Goal: Task Accomplishment & Management: Manage account settings

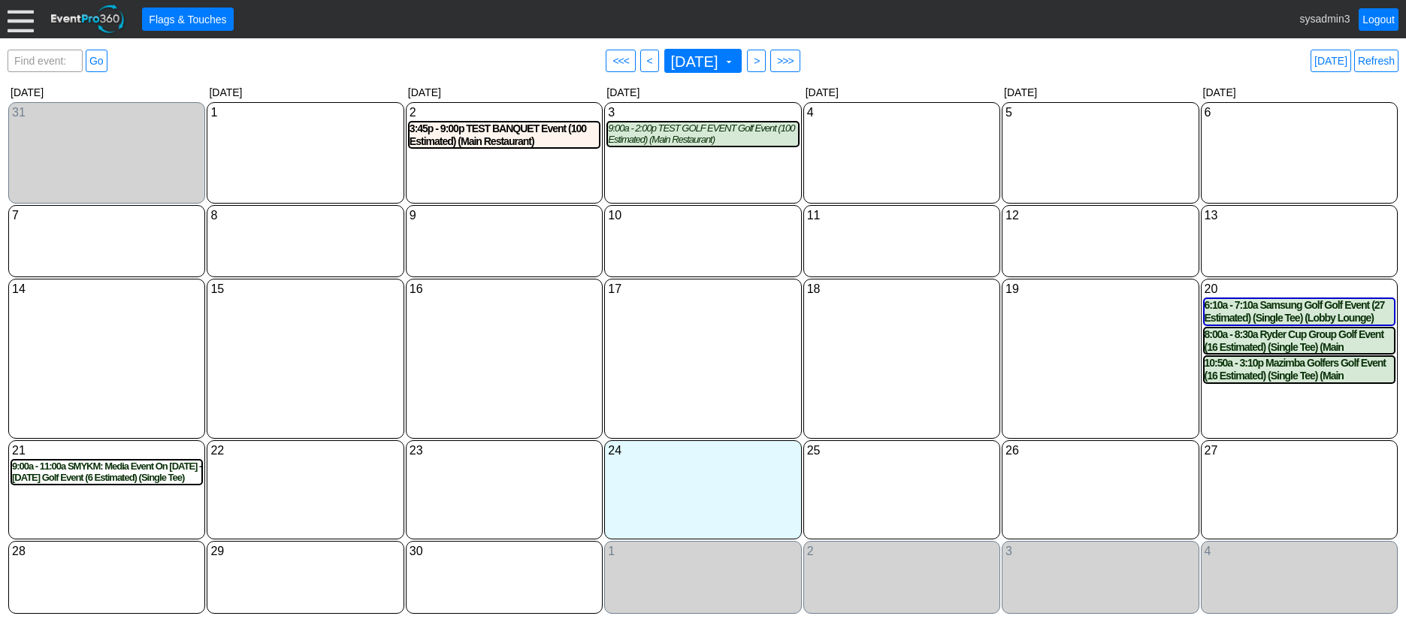
click at [23, 8] on div at bounding box center [21, 19] width 26 height 26
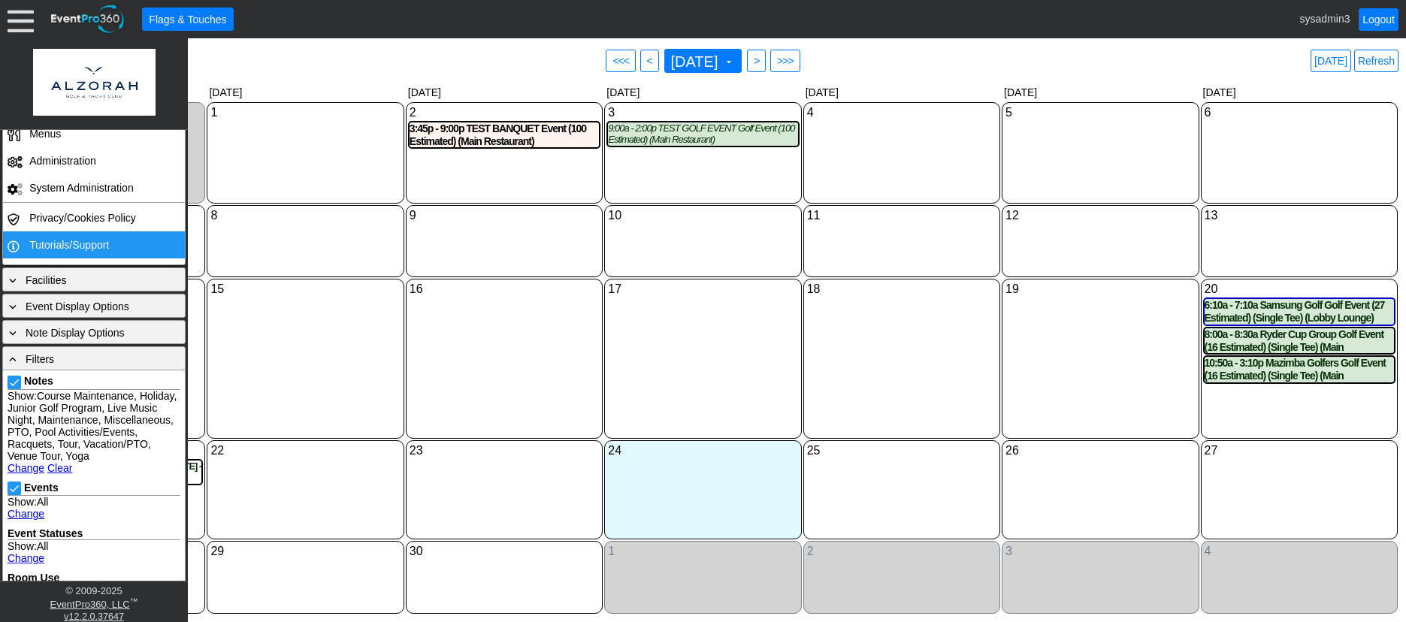
scroll to position [301, 0]
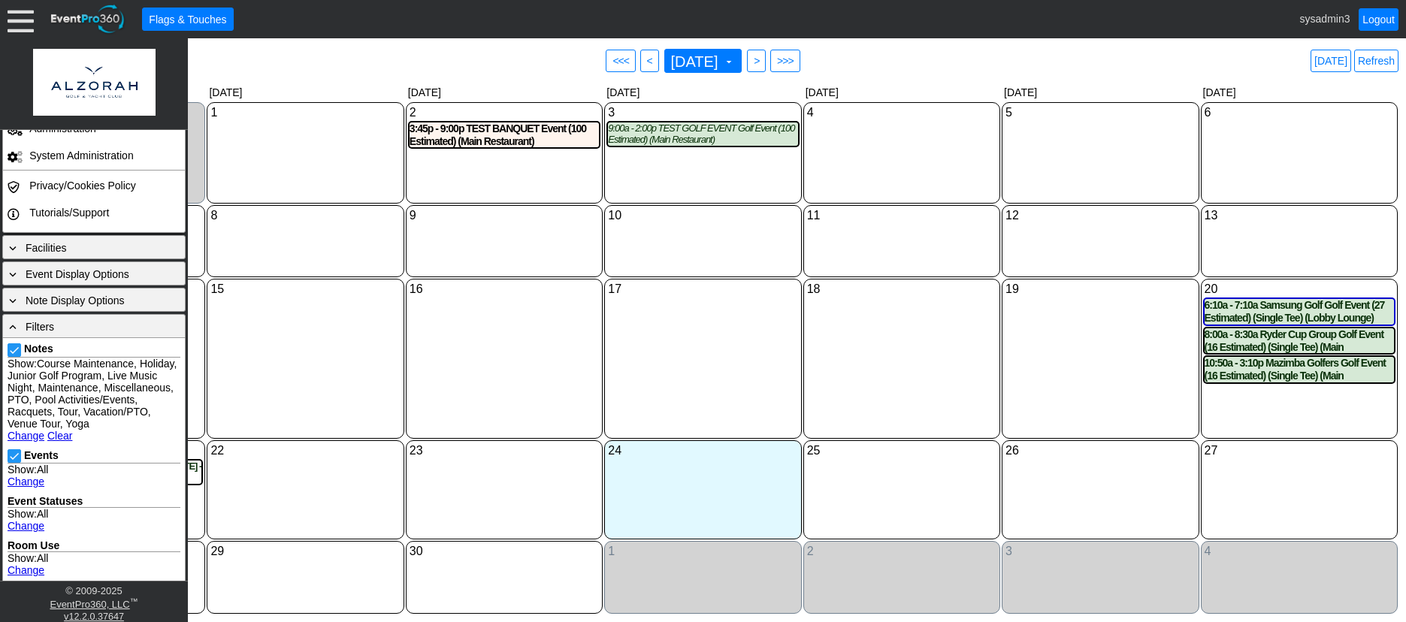
click at [57, 431] on link "Clear" at bounding box center [59, 436] width 25 height 12
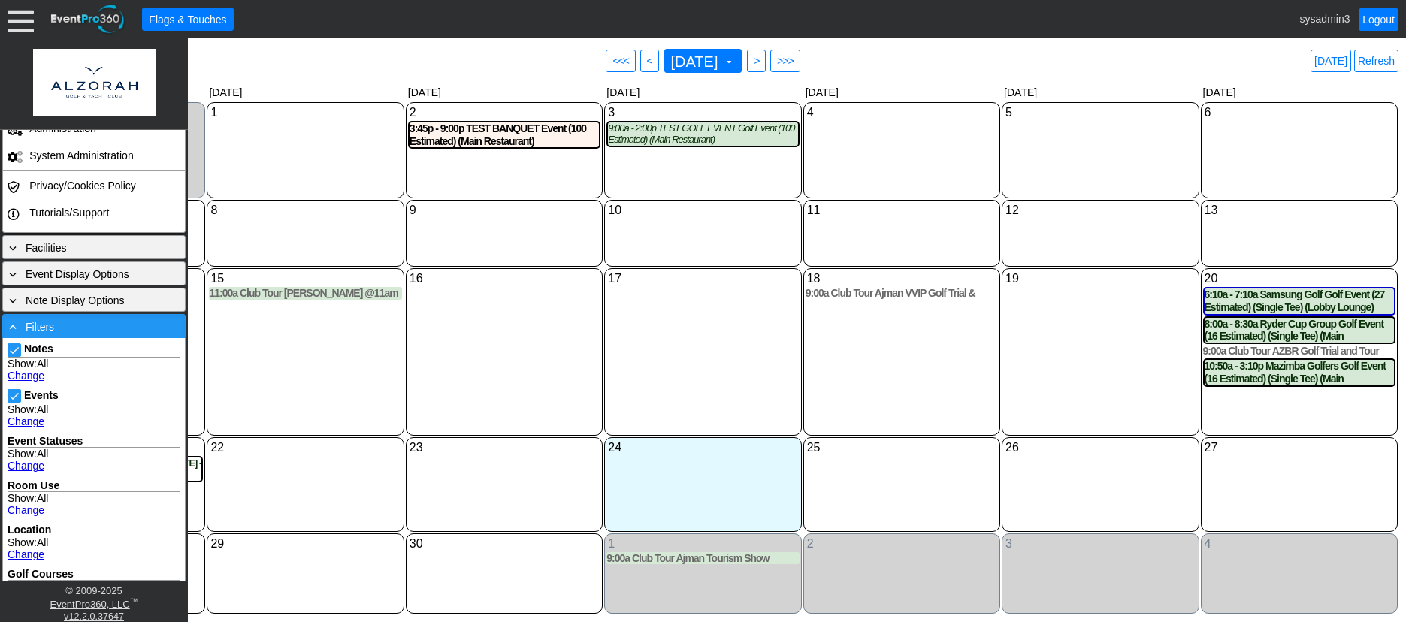
click at [83, 331] on div "- Filters" at bounding box center [94, 326] width 176 height 17
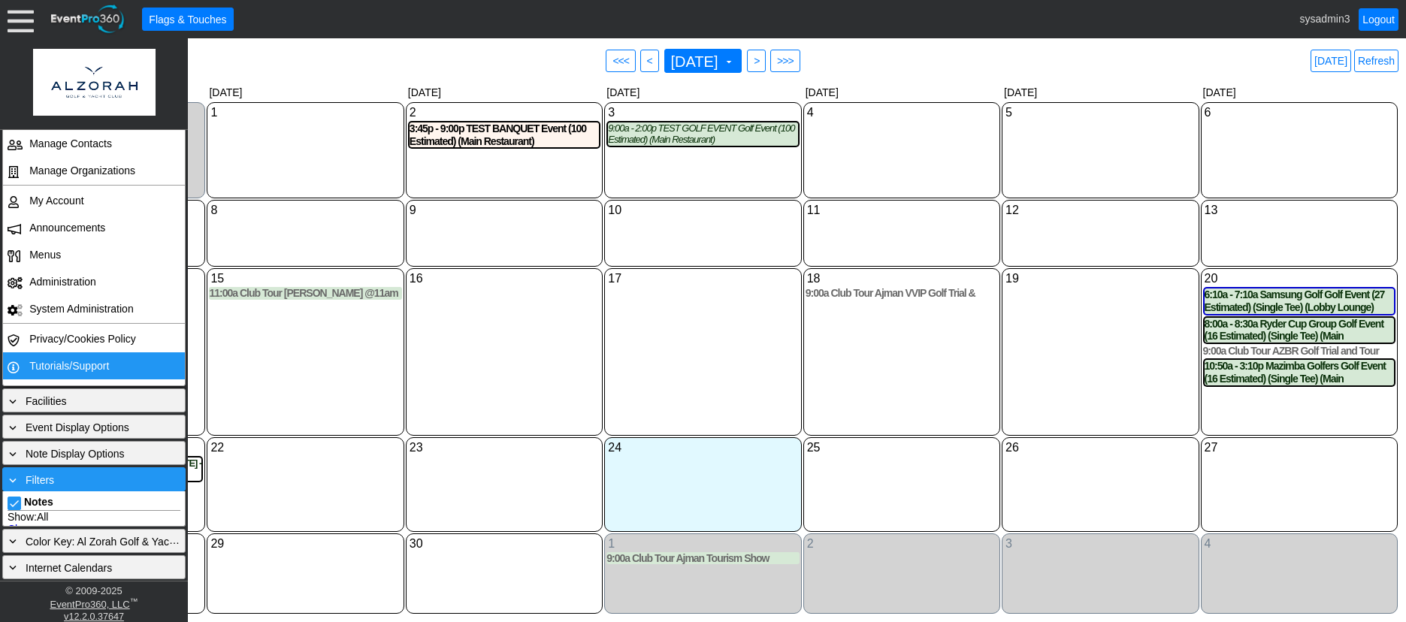
scroll to position [113, 0]
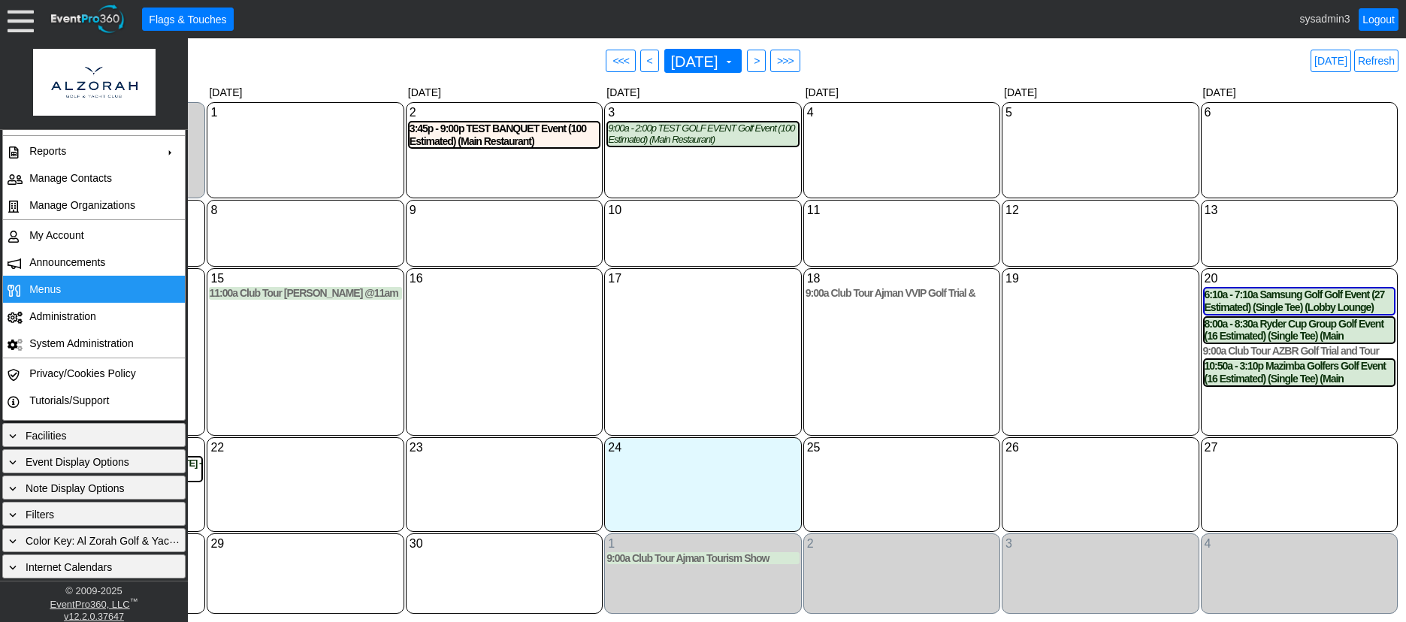
click at [61, 291] on td "Menus" at bounding box center [90, 289] width 134 height 27
click at [1380, 69] on link "Refresh" at bounding box center [1376, 61] width 44 height 23
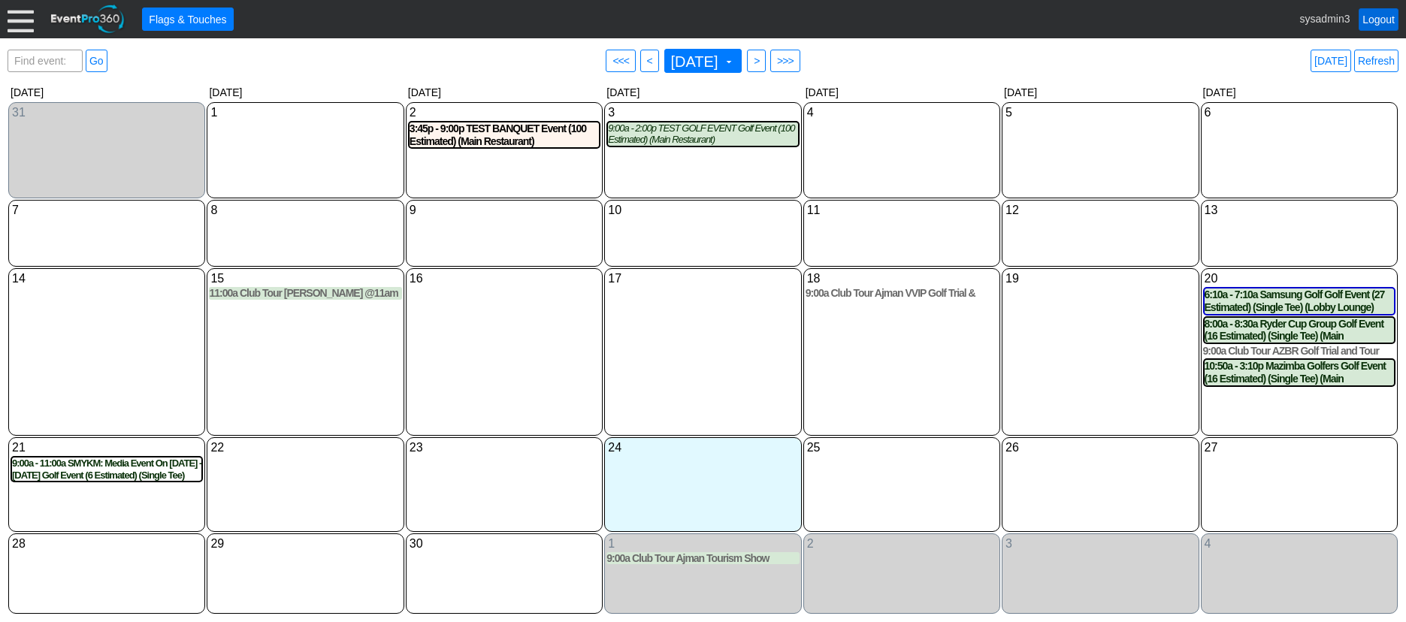
click at [1366, 13] on link "Logout" at bounding box center [1378, 19] width 40 height 23
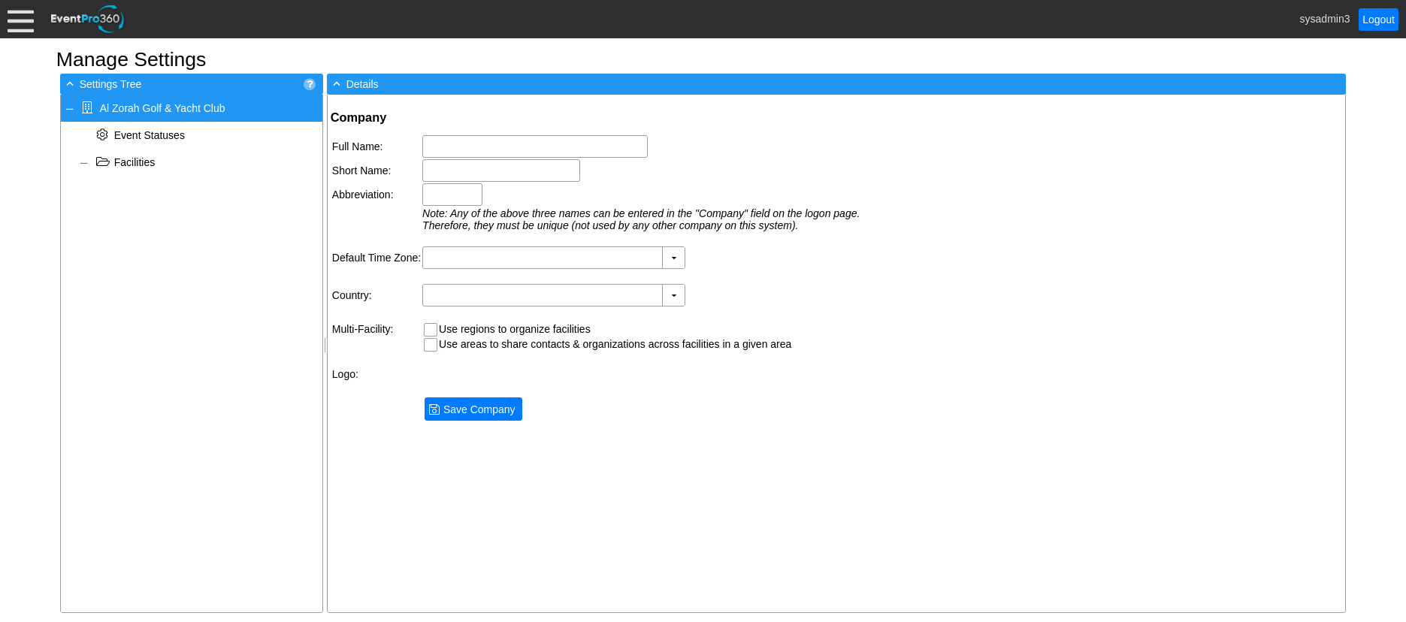
type input "Al Zorah Golf & Yacht Club"
type input "Al Zorah"
type input "AZGYC"
type input "(GMT+04:00) [GEOGRAPHIC_DATA], [GEOGRAPHIC_DATA]"
type input "[GEOGRAPHIC_DATA] (Arabic)"
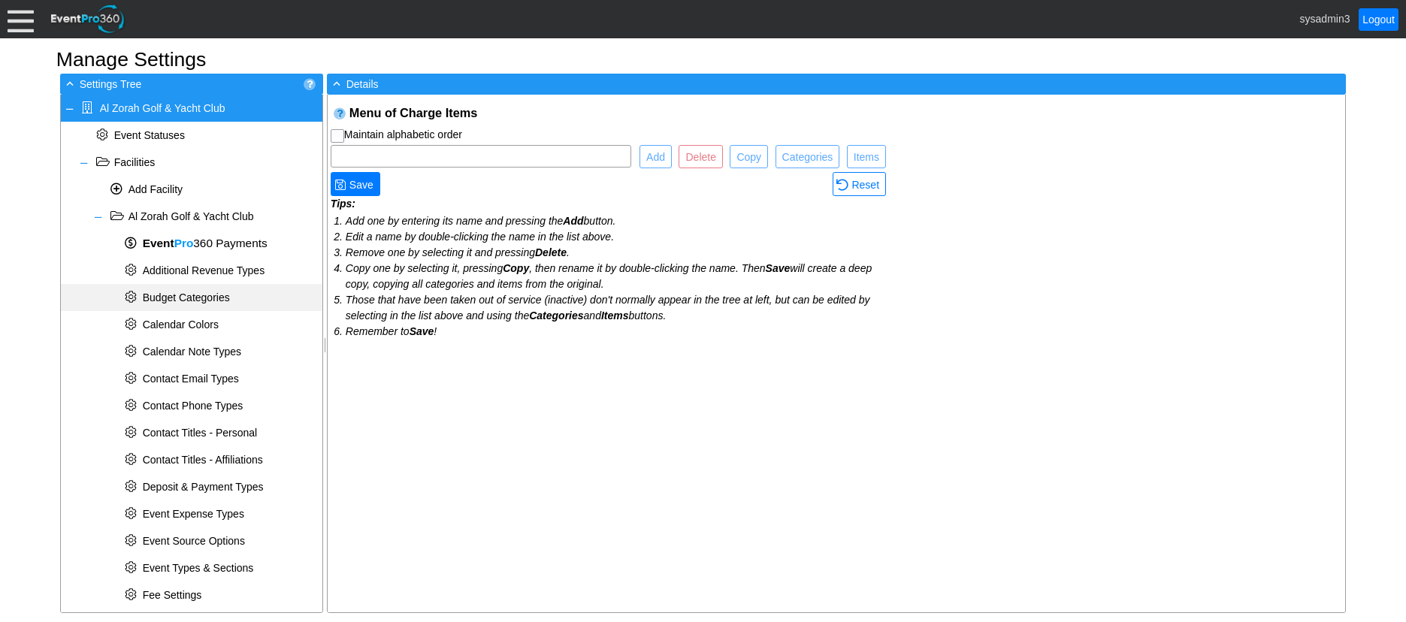
checkbox input "true"
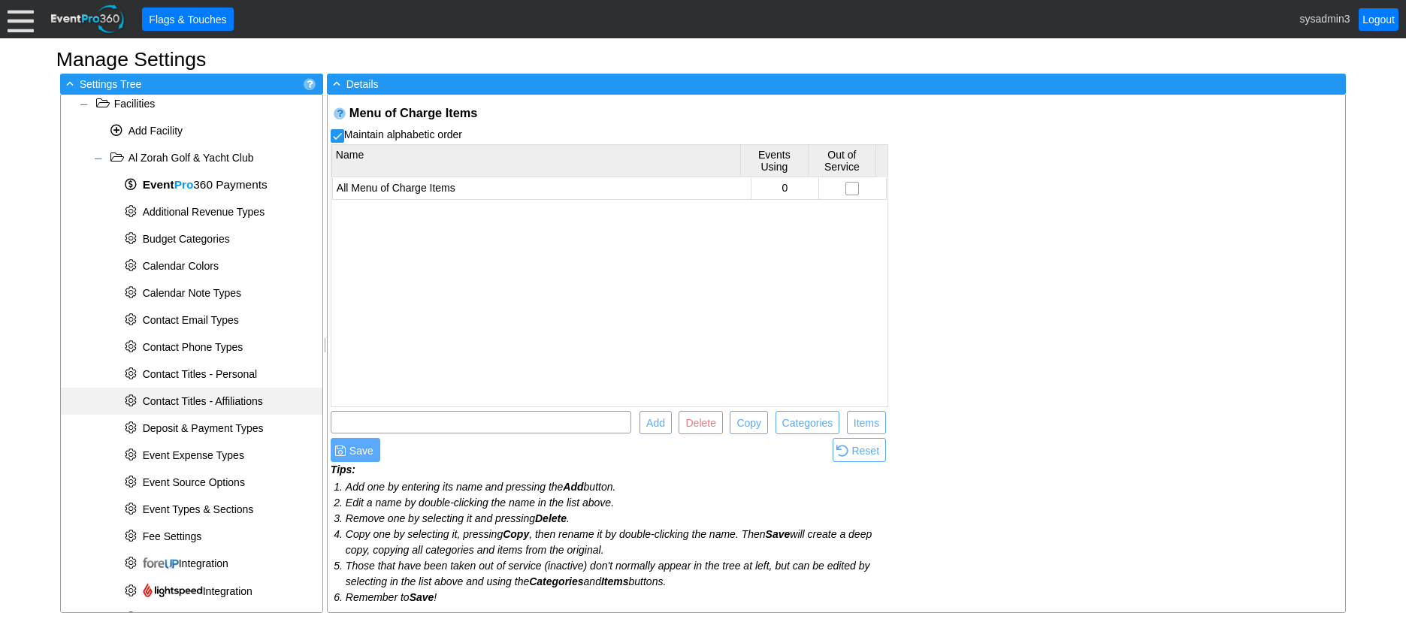
scroll to position [476, 0]
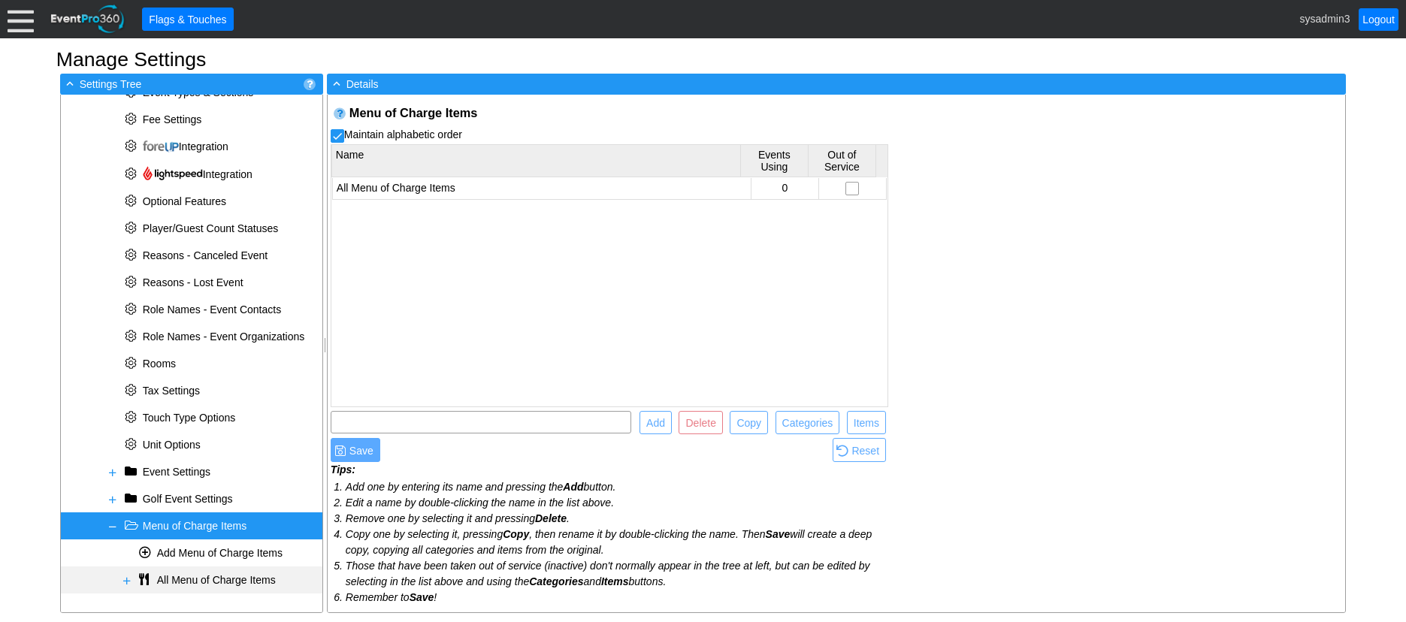
click at [124, 577] on span at bounding box center [127, 581] width 12 height 12
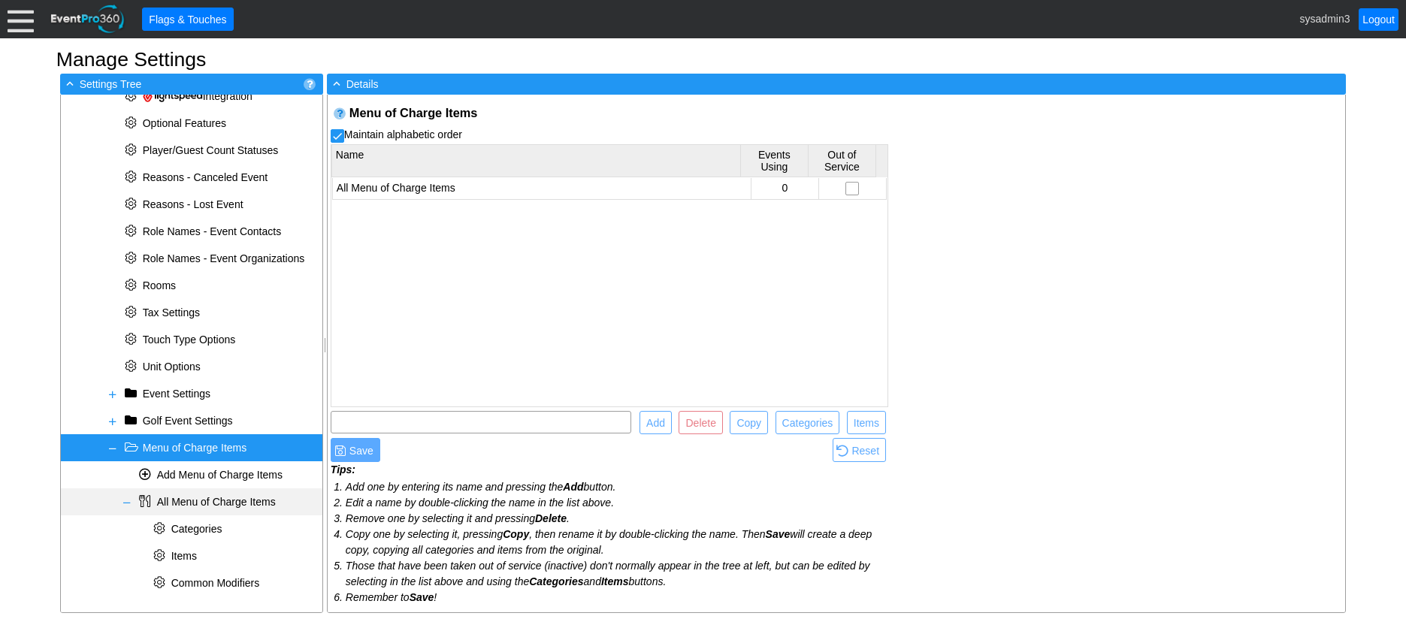
scroll to position [557, 0]
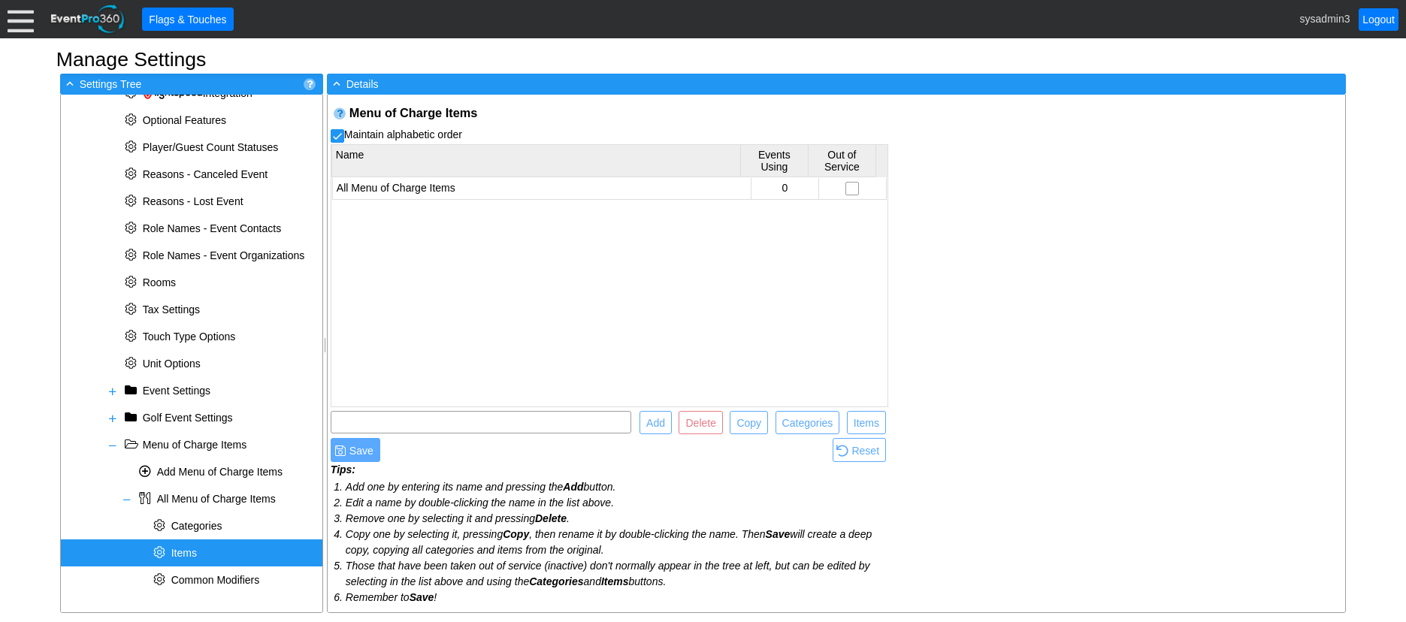
click at [188, 555] on span "Items" at bounding box center [184, 553] width 26 height 12
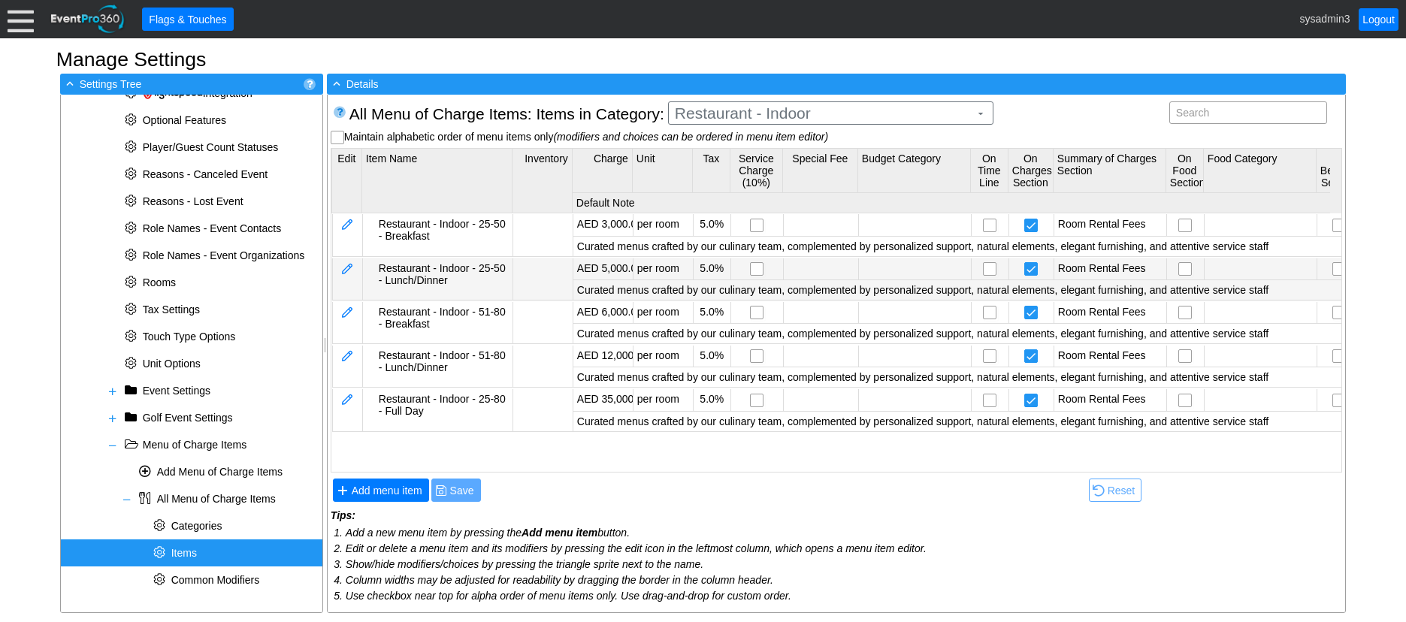
scroll to position [5, 0]
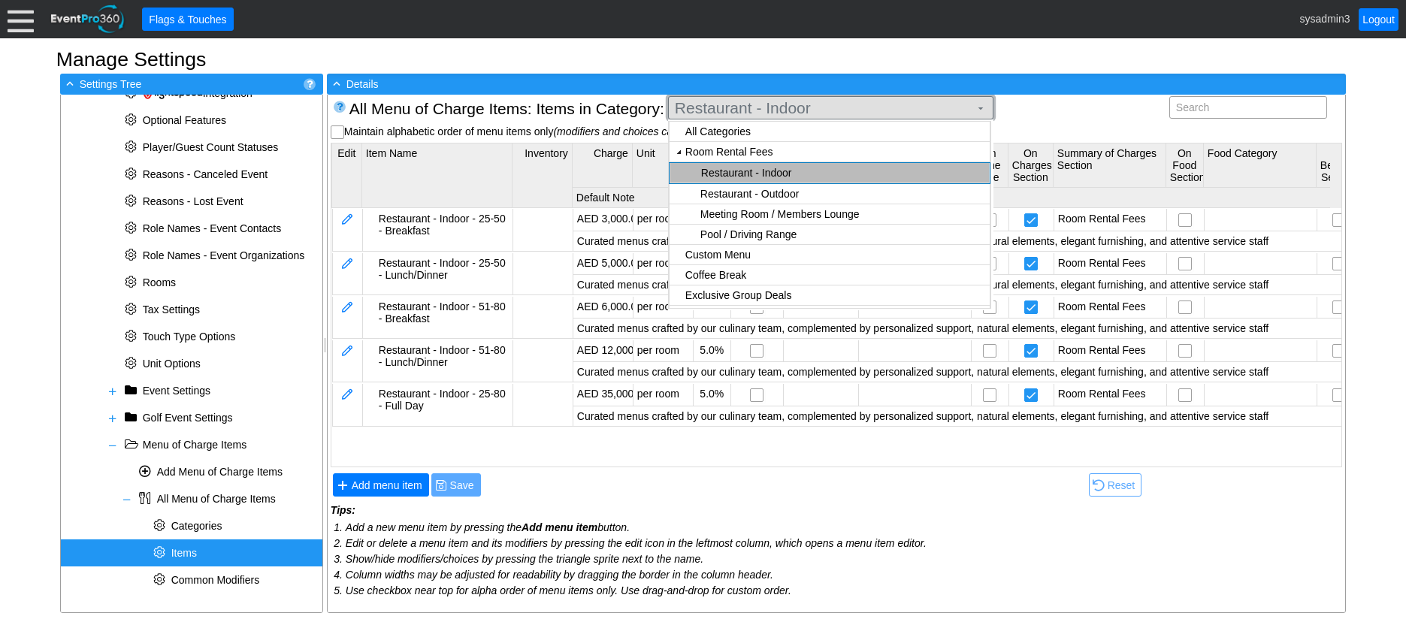
click at [812, 100] on span "Restaurant - Indoor ▼" at bounding box center [829, 108] width 315 height 16
click at [775, 152] on body "Calendar of Events + New Event + Reports + Manage Contacts + Manage Organizatio…" at bounding box center [703, 311] width 1406 height 622
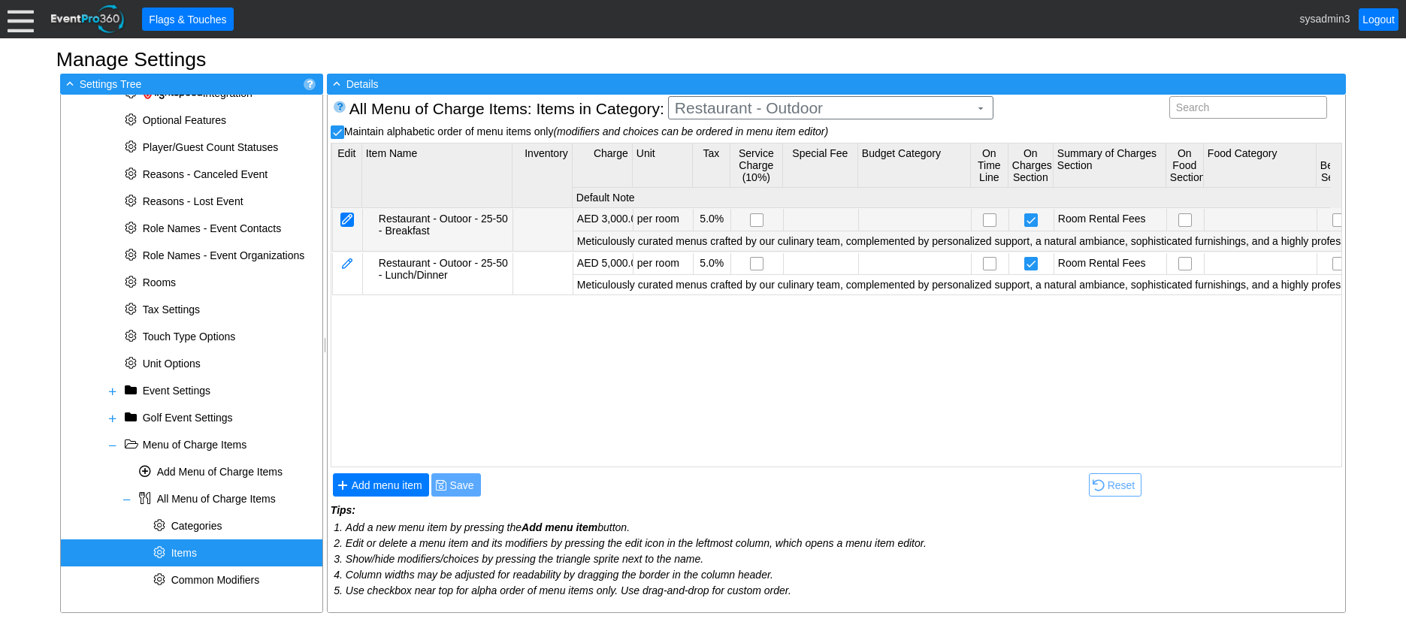
click at [348, 226] on div at bounding box center [347, 220] width 14 height 14
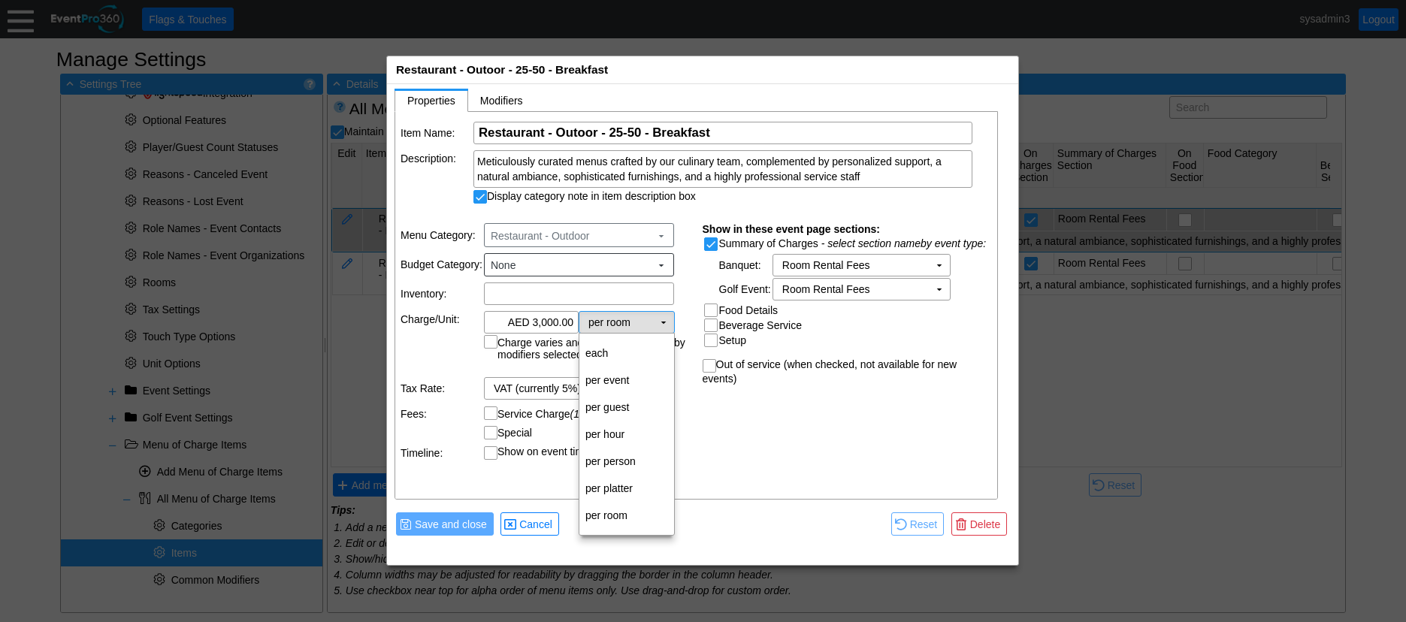
click at [663, 324] on td "▼" at bounding box center [663, 322] width 21 height 21
click at [758, 447] on div "Item Name: Χ Restaurant - Outoor - 25-50 - Breakfast Name of the menu item Desc…" at bounding box center [696, 306] width 603 height 388
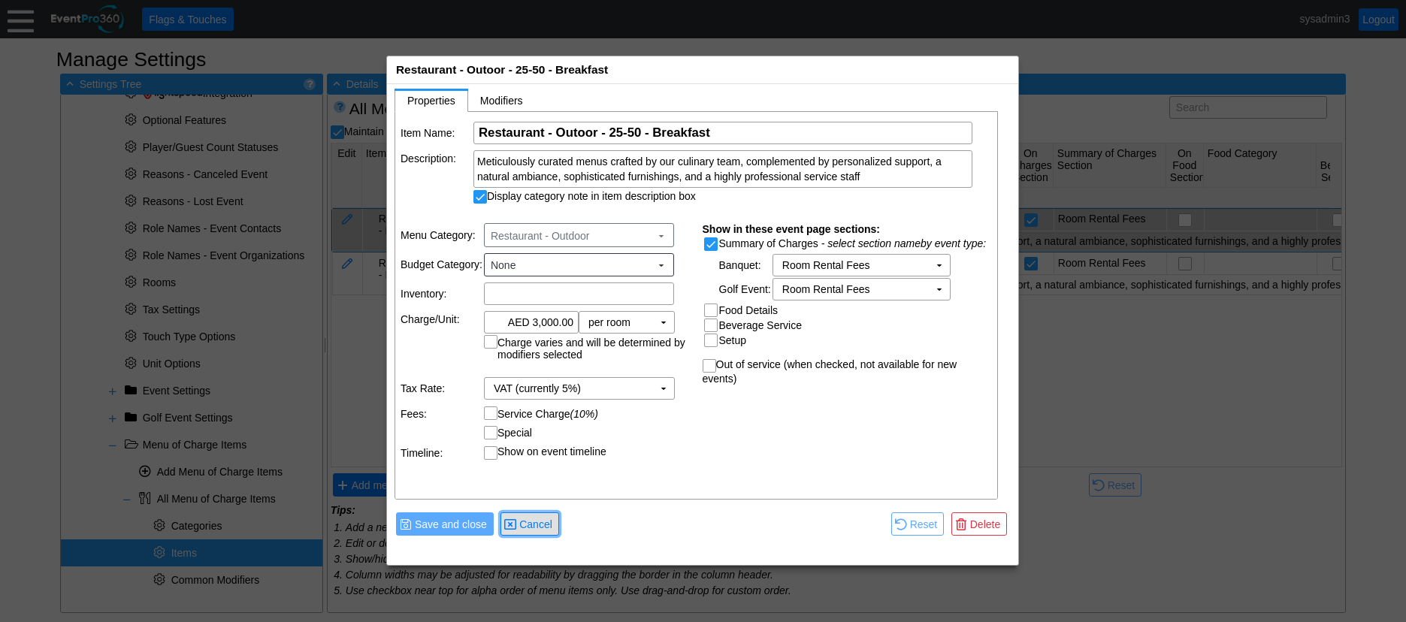
click at [539, 523] on span "Cancel" at bounding box center [535, 524] width 39 height 15
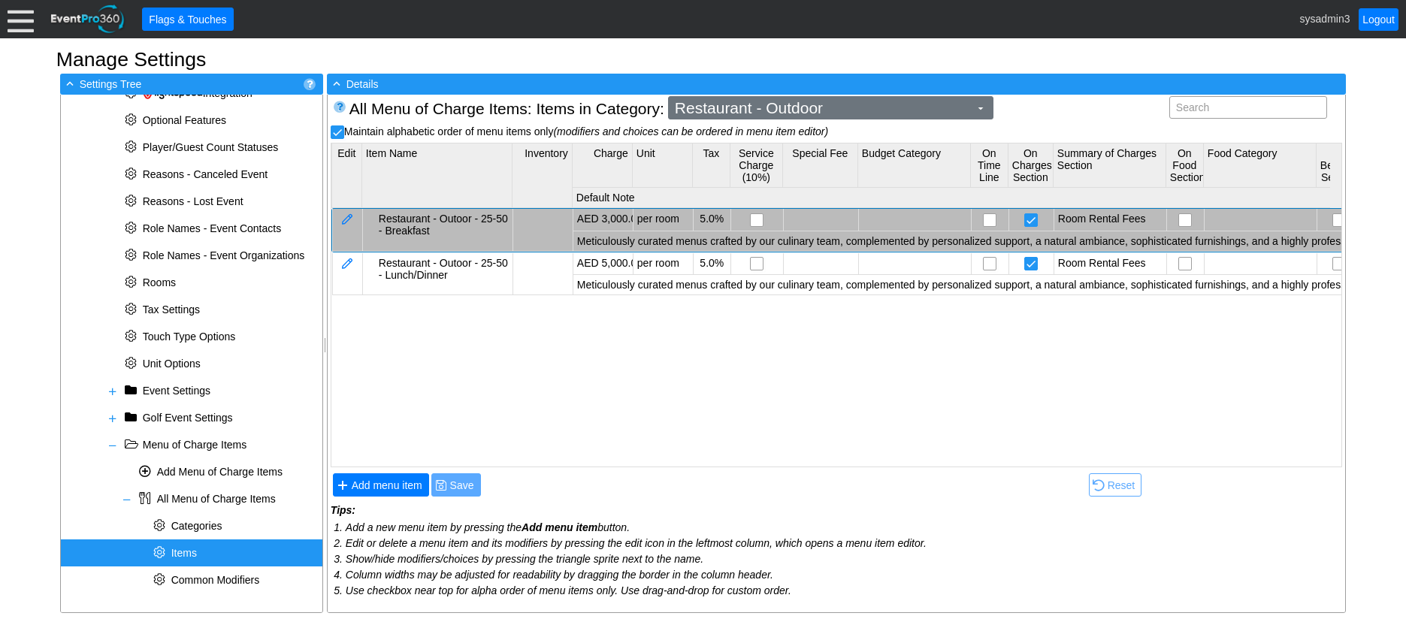
click at [865, 107] on span "Restaurant - Outdoor" at bounding box center [822, 108] width 301 height 15
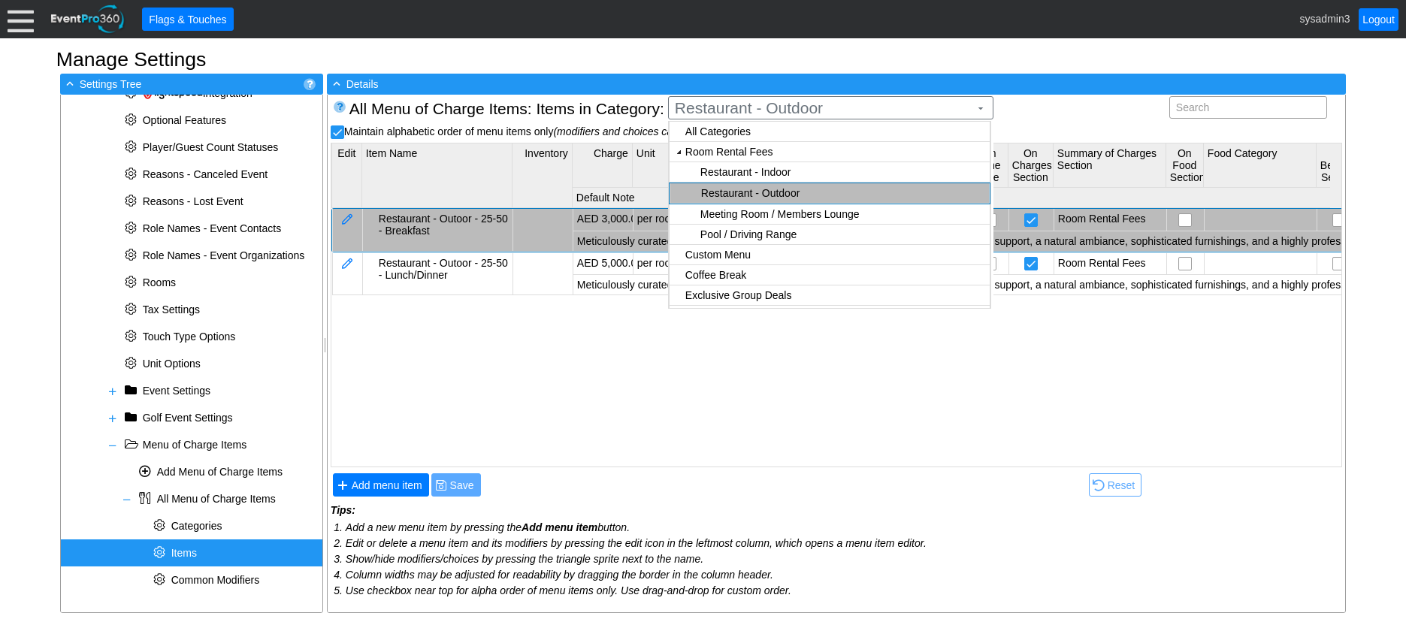
click at [802, 170] on body "Calendar of Events + New Event + Reports + Manage Contacts + Manage Organizatio…" at bounding box center [703, 311] width 1406 height 622
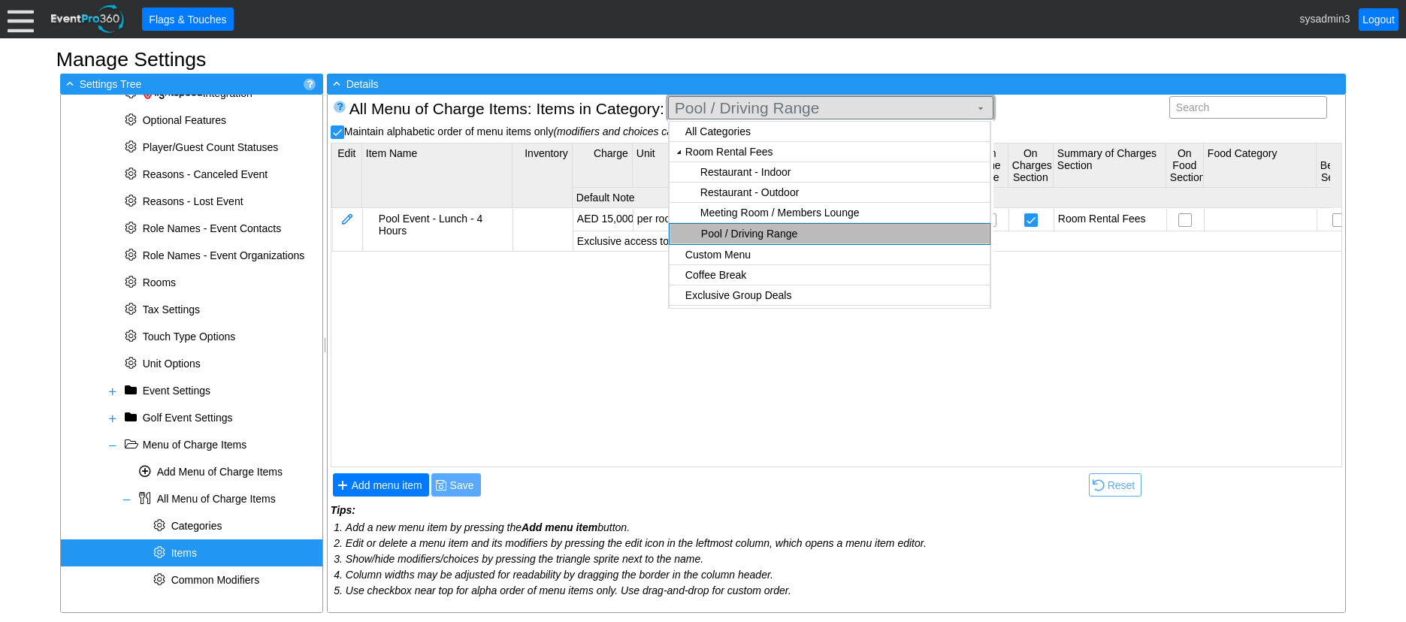
click at [863, 105] on span "Pool / Driving Range" at bounding box center [822, 108] width 301 height 15
click at [734, 151] on body "Calendar of Events + New Event + Reports + Manage Contacts + Manage Organizatio…" at bounding box center [703, 311] width 1406 height 622
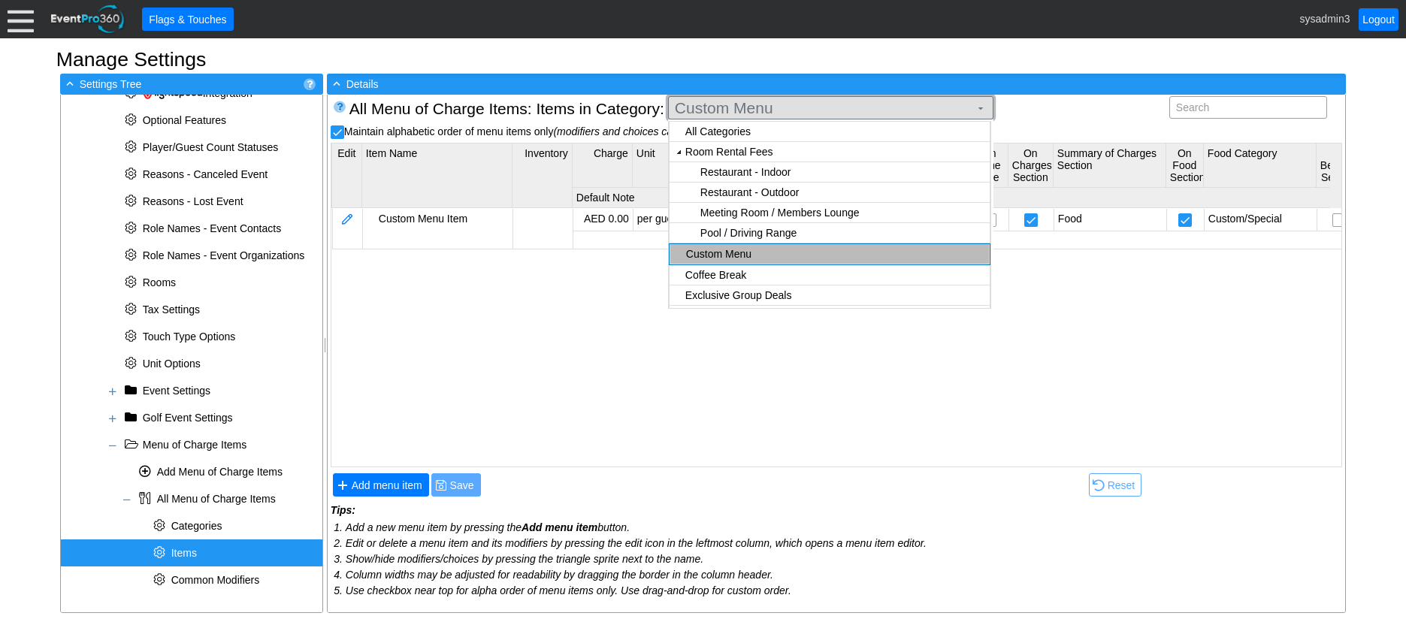
click at [812, 107] on span "Custom Menu" at bounding box center [822, 108] width 301 height 15
click at [736, 155] on body "Calendar of Events + New Event + Reports + Manage Contacts + Manage Organizatio…" at bounding box center [703, 311] width 1406 height 622
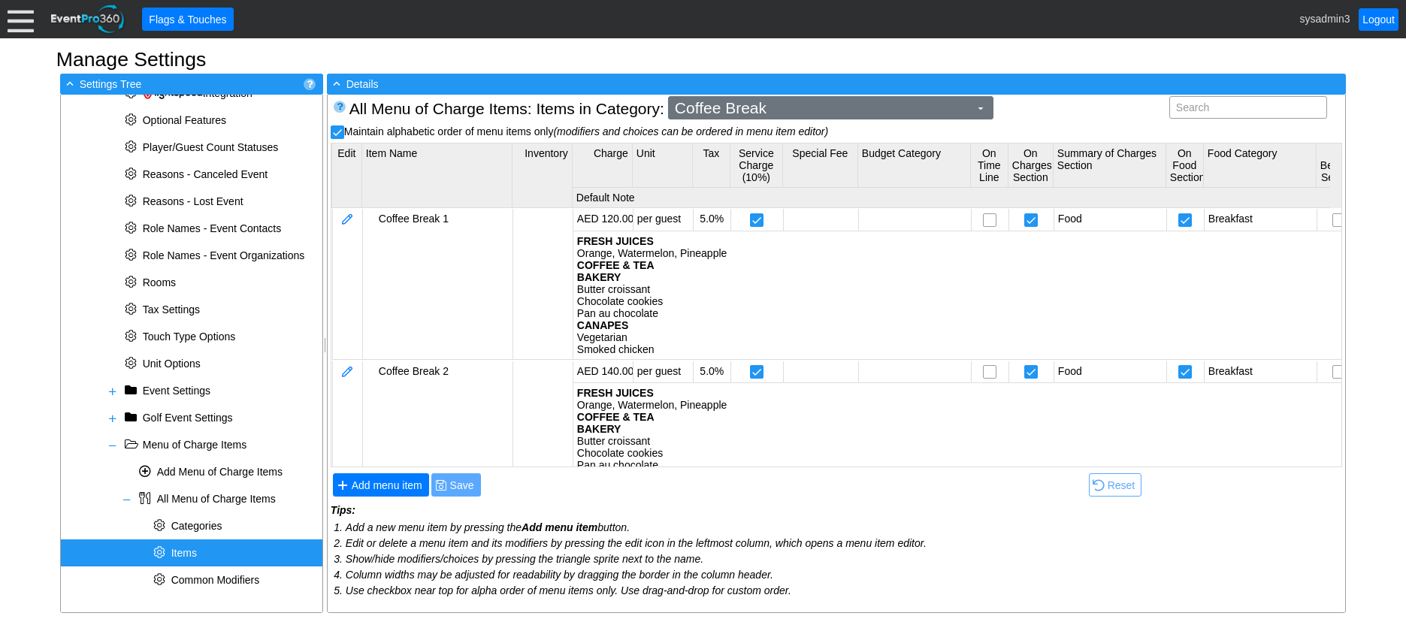
click at [736, 113] on span "Coffee Break" at bounding box center [822, 108] width 301 height 15
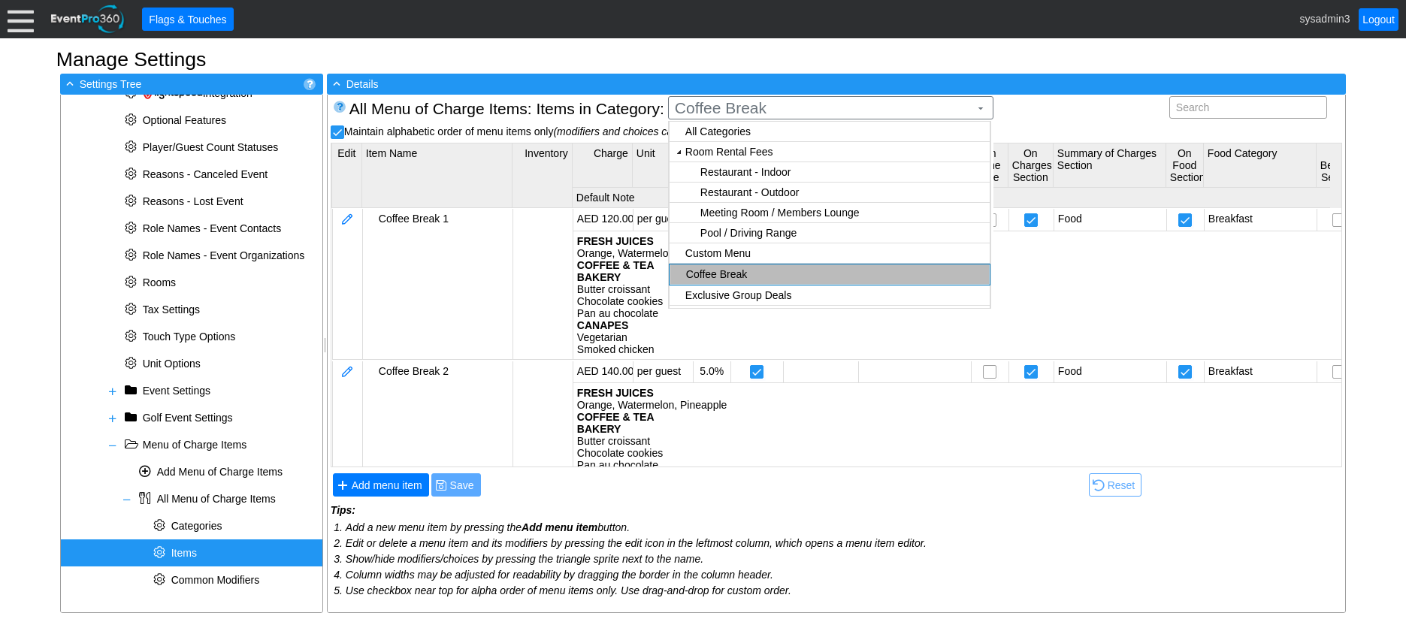
click at [727, 150] on body "Calendar of Events + New Event + Reports + Manage Contacts + Manage Organizatio…" at bounding box center [703, 311] width 1406 height 622
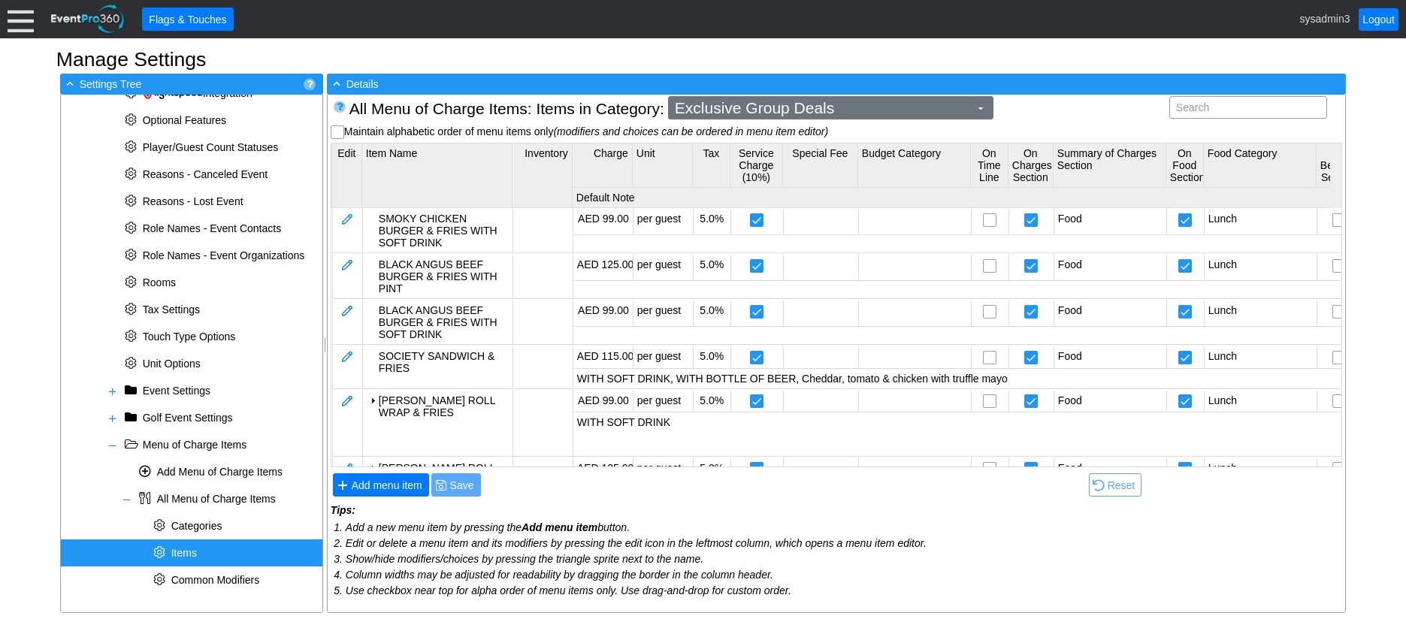
click at [836, 110] on span "Exclusive Group Deals" at bounding box center [822, 108] width 301 height 15
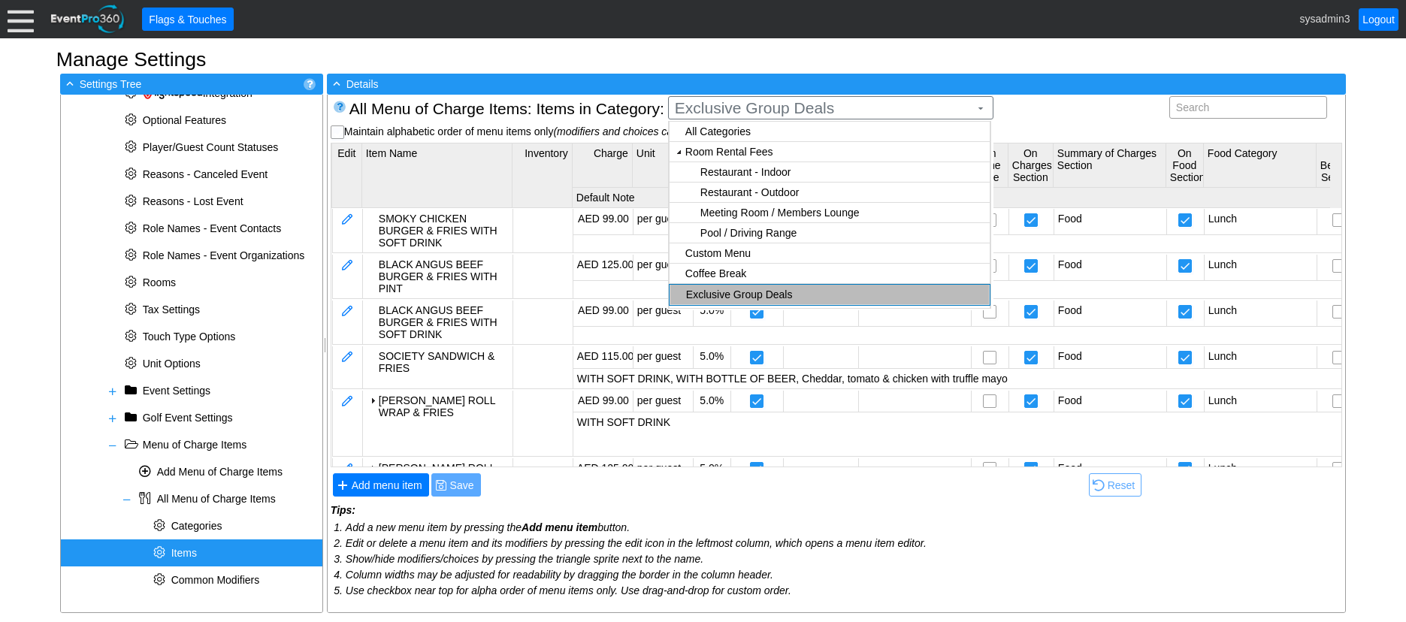
click at [757, 152] on body "Calendar of Events + New Event + Reports + Manage Contacts + Manage Organizatio…" at bounding box center [703, 311] width 1406 height 622
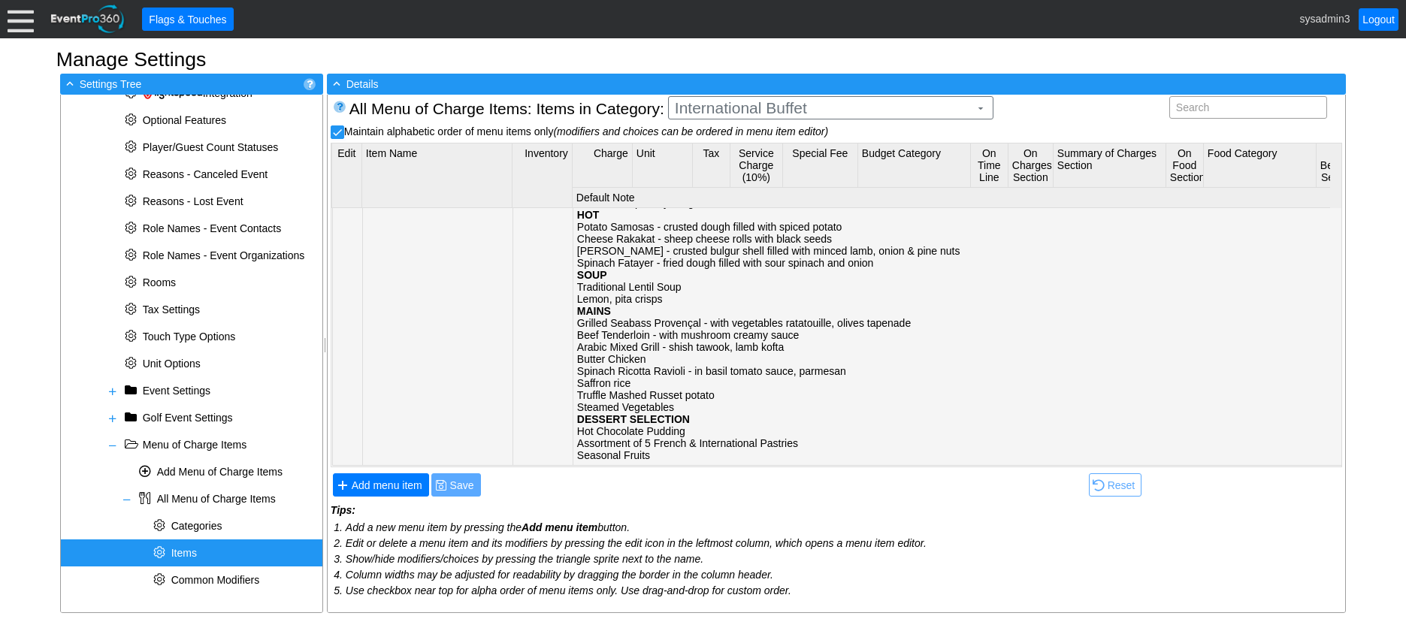
scroll to position [1251, 0]
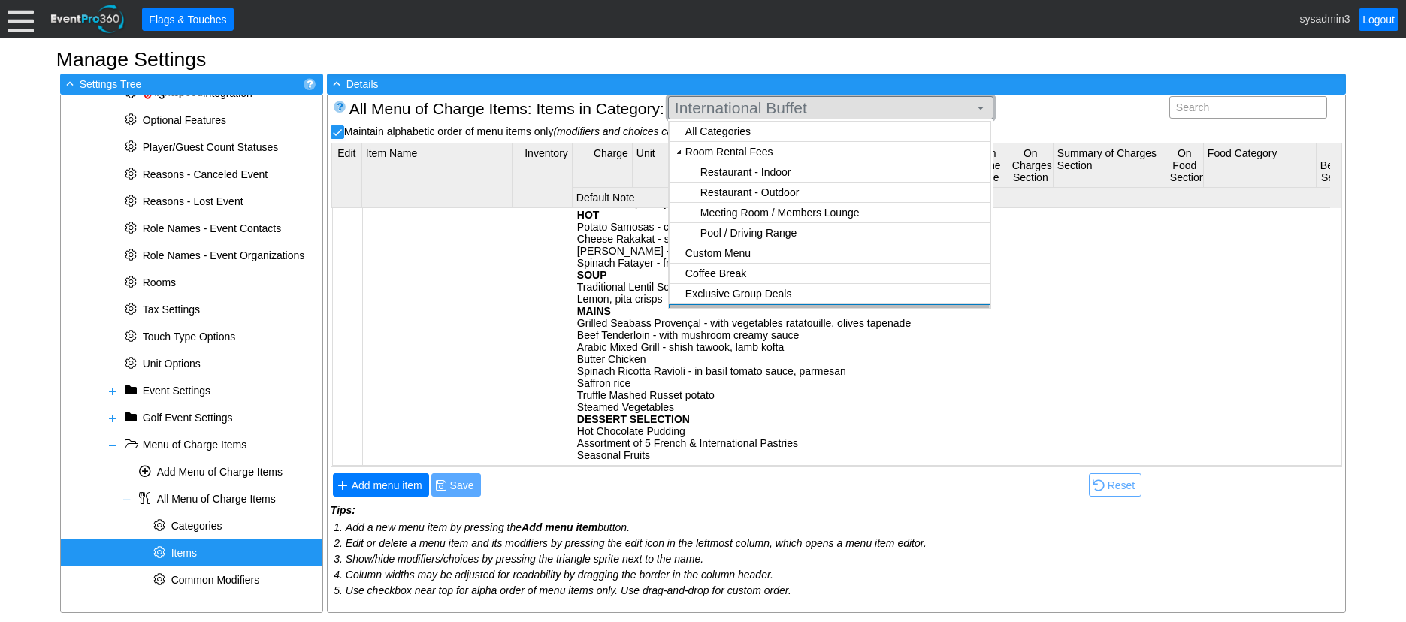
click at [857, 106] on span "International Buffet" at bounding box center [822, 108] width 301 height 15
click at [769, 309] on div "International Buffet" at bounding box center [835, 315] width 299 height 12
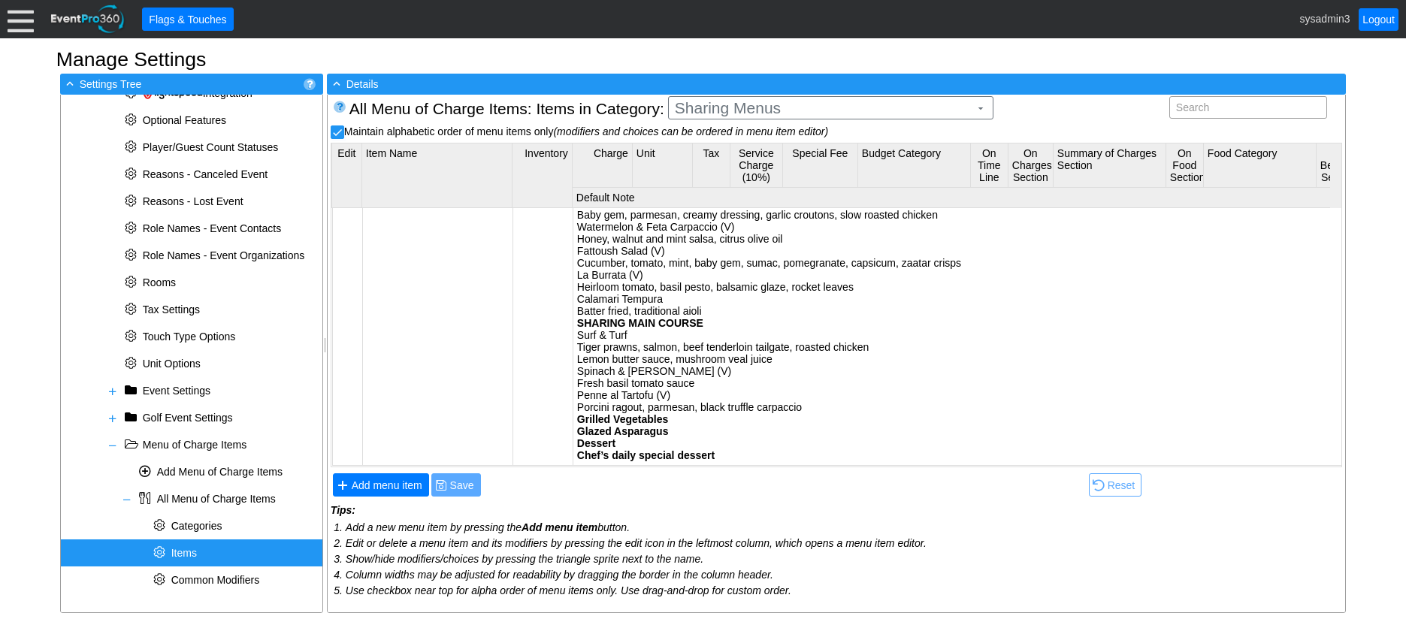
scroll to position [0, 0]
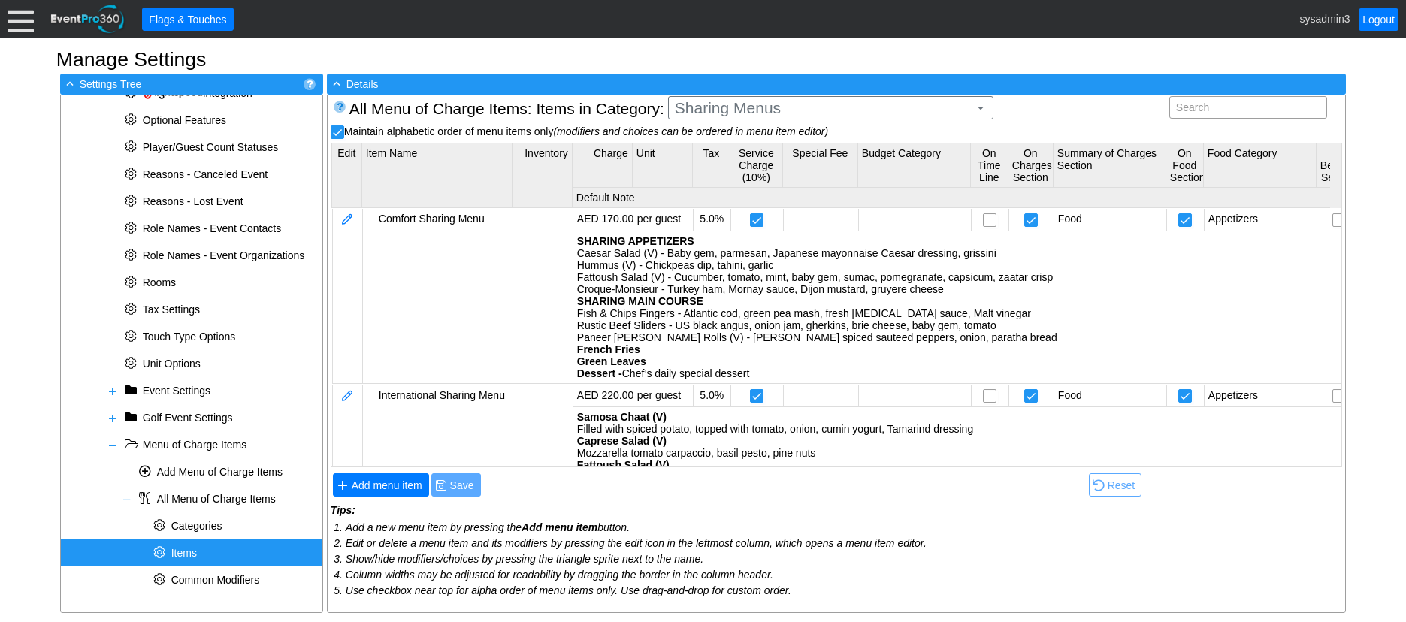
click at [754, 151] on body "Calendar of Events + New Event + Reports + Manage Contacts + Manage Organizatio…" at bounding box center [703, 311] width 1406 height 622
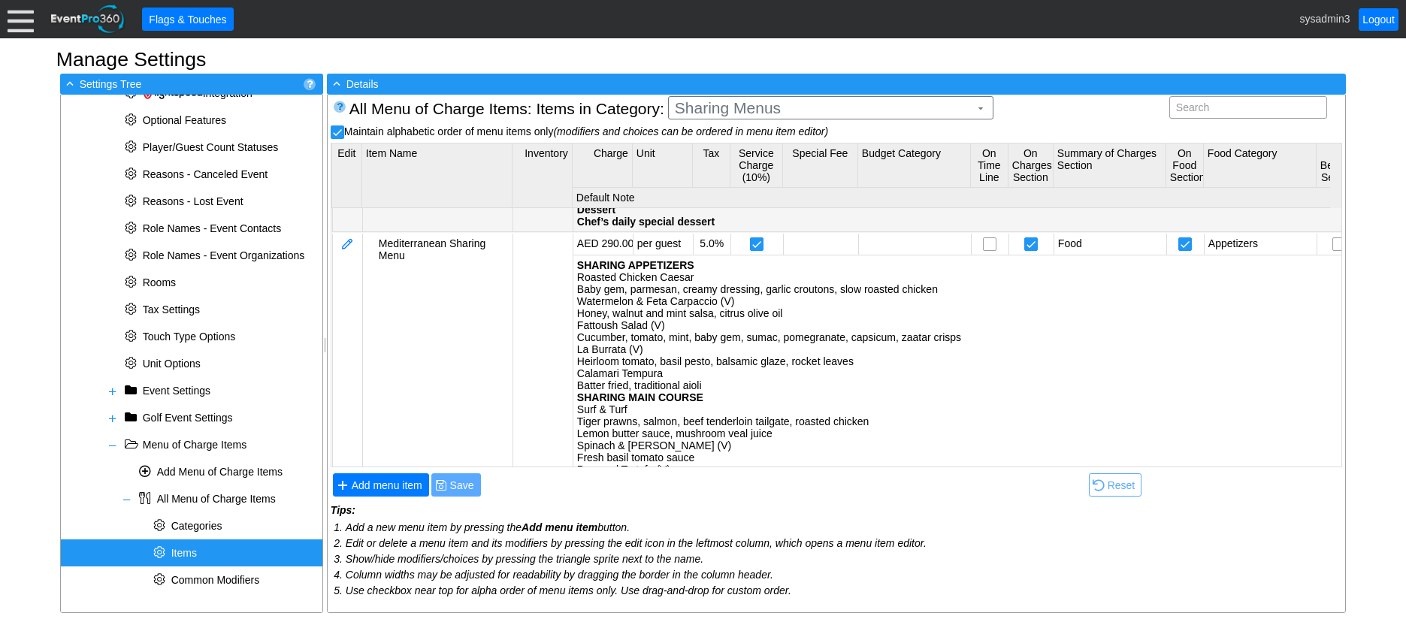
scroll to position [461, 0]
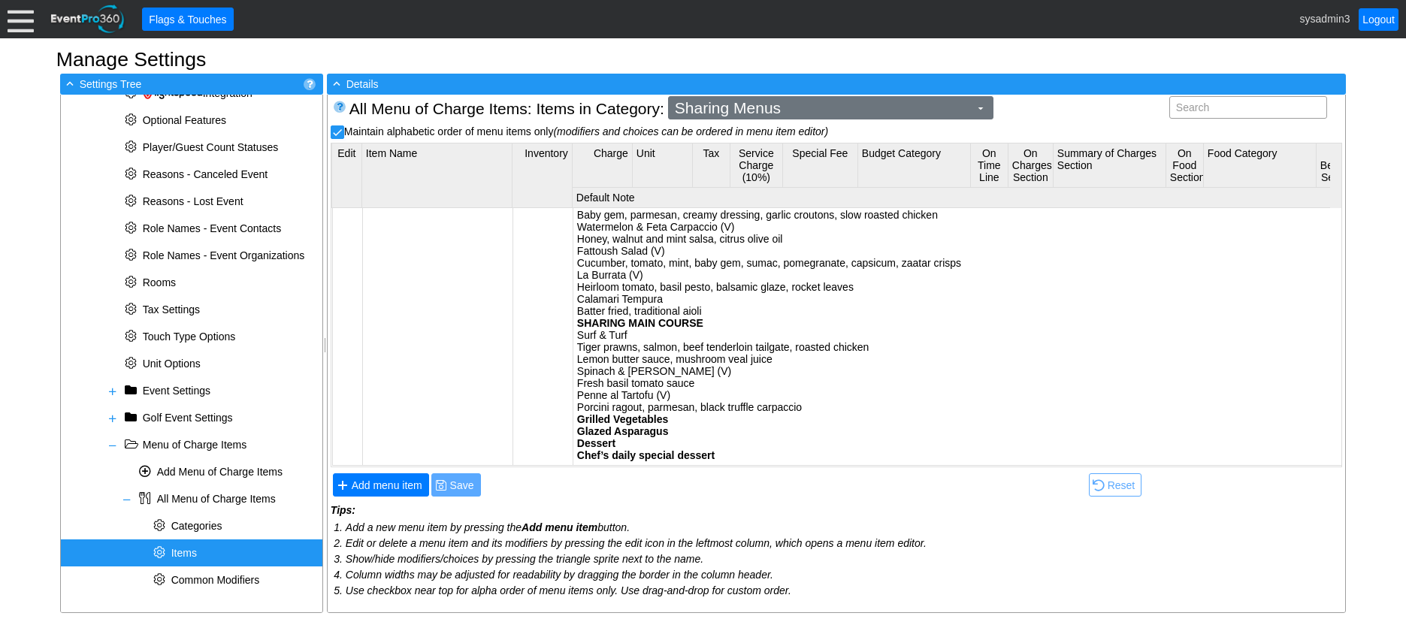
click at [831, 107] on span "Sharing Menus" at bounding box center [822, 108] width 301 height 15
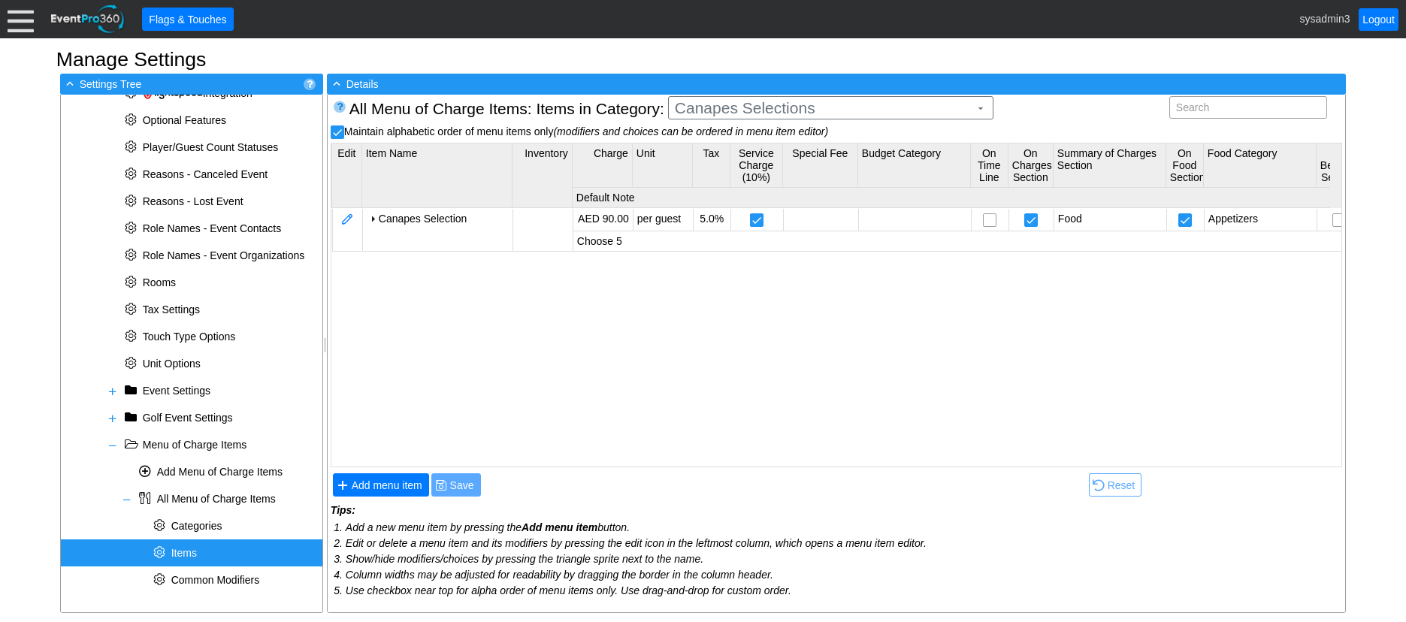
scroll to position [0, 0]
click at [754, 153] on body "Calendar of Events + New Event + Reports + Manage Contacts + Manage Organizatio…" at bounding box center [703, 311] width 1406 height 622
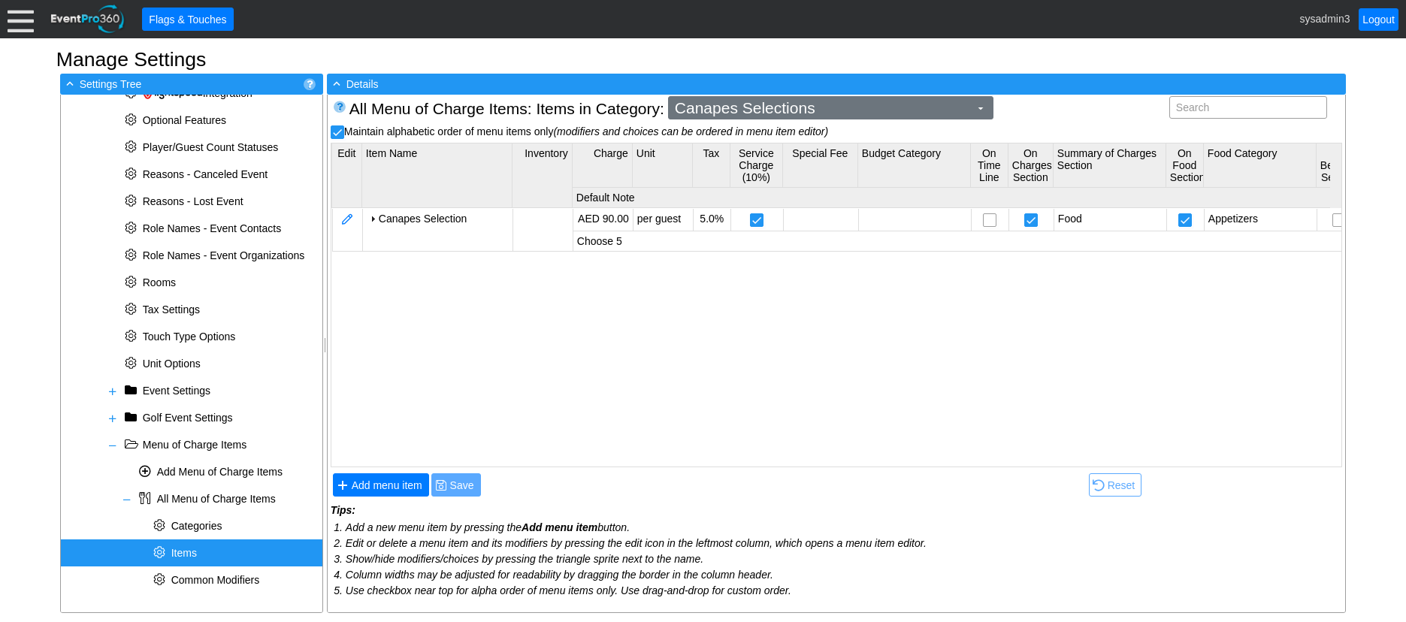
click at [829, 111] on span "Canapes Selections" at bounding box center [822, 108] width 301 height 15
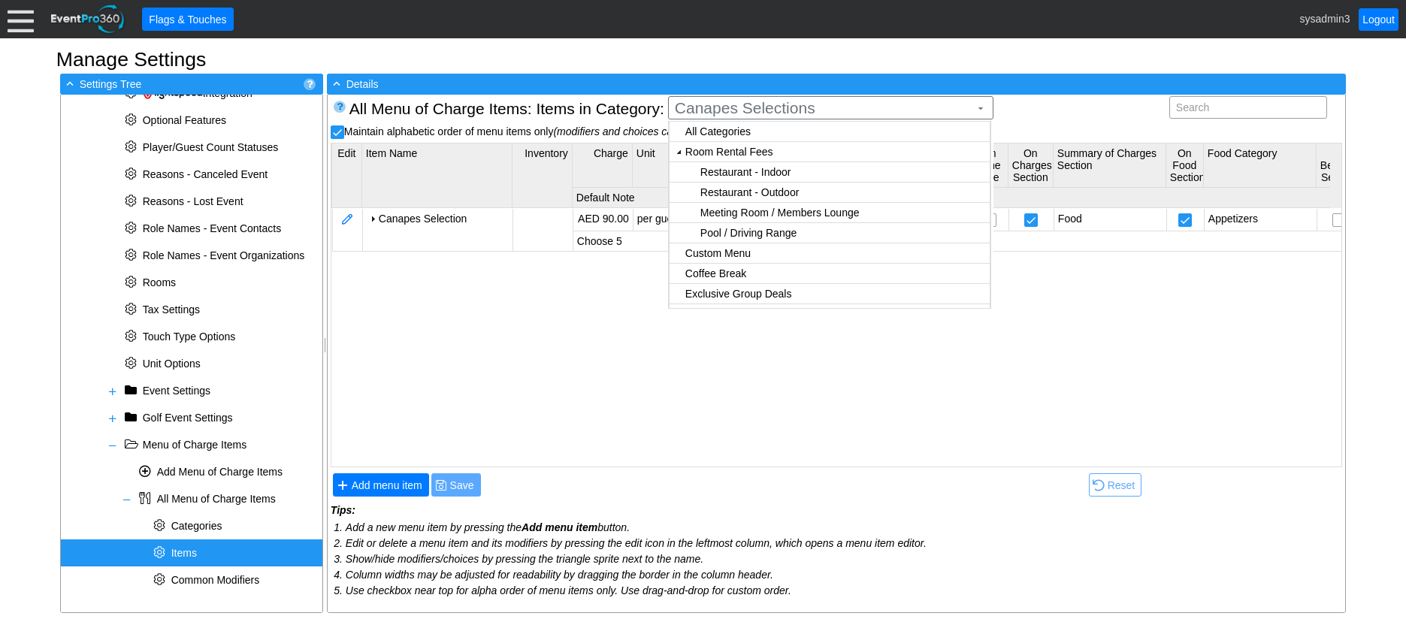
checkbox input "true"
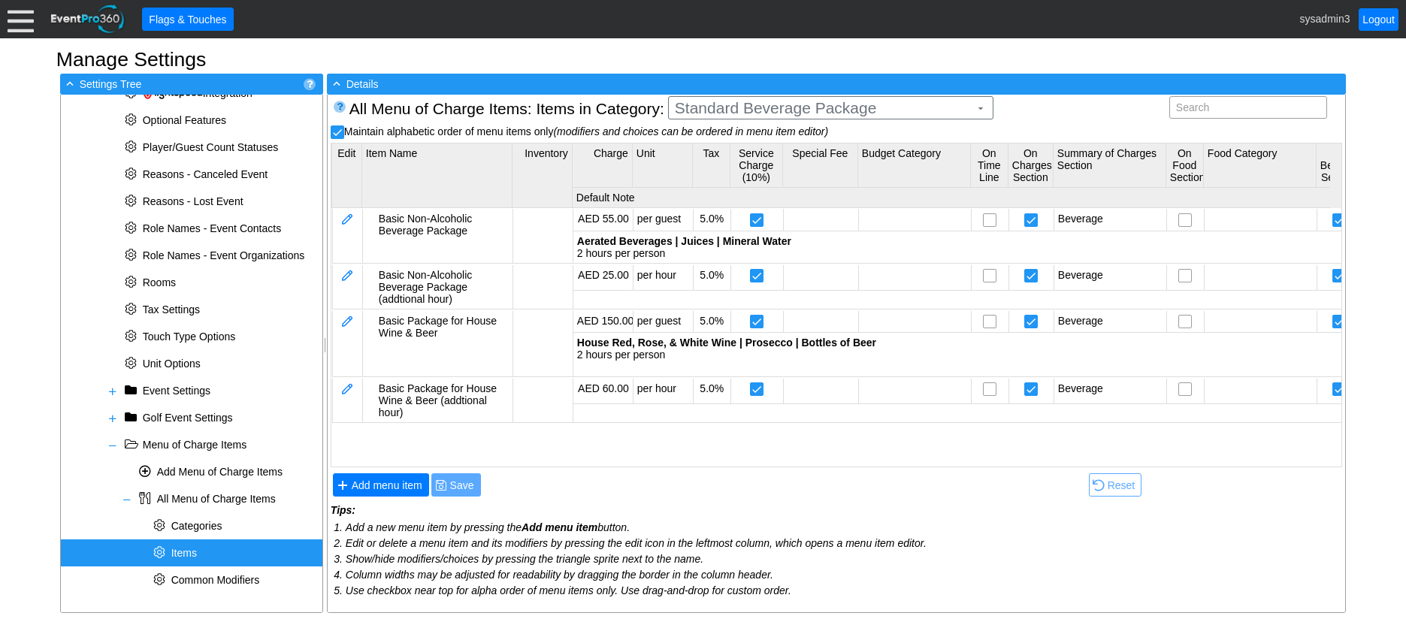
click at [748, 155] on body "Calendar of Events + New Event + Reports + Manage Contacts + Manage Organizatio…" at bounding box center [703, 311] width 1406 height 622
click at [110, 391] on span at bounding box center [113, 391] width 12 height 12
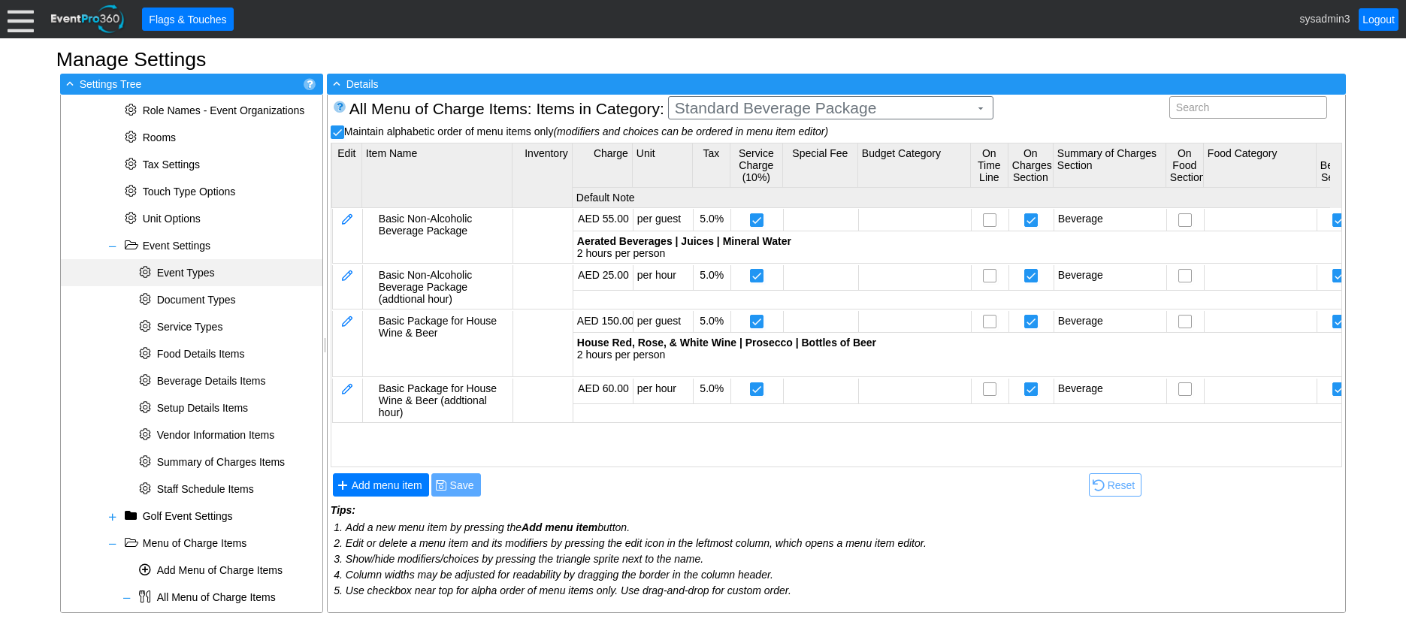
scroll to position [707, 0]
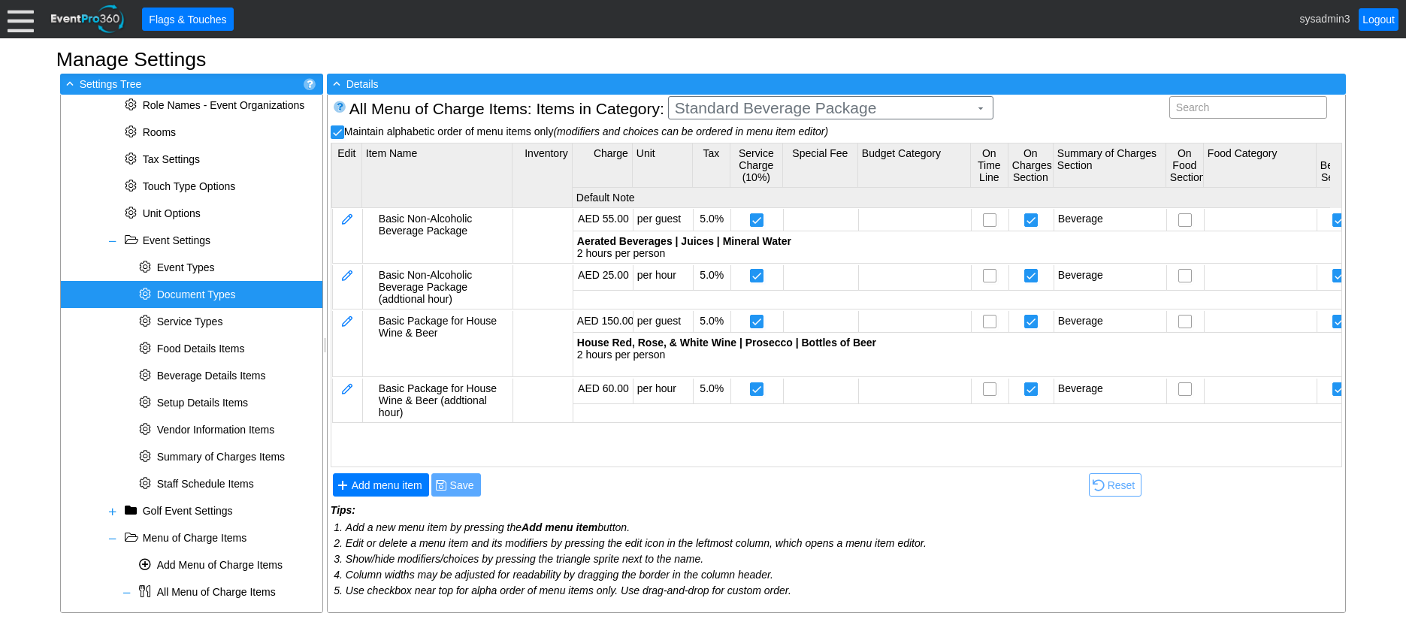
click at [208, 297] on span "Document Types" at bounding box center [196, 295] width 79 height 12
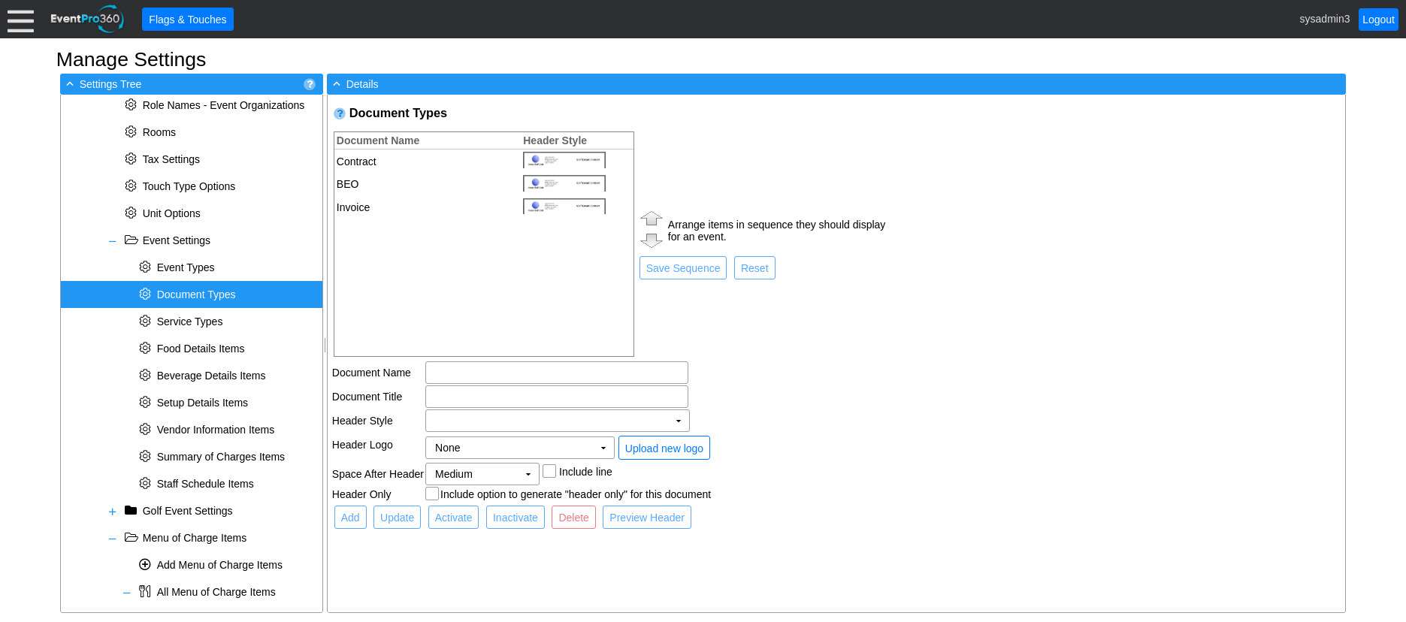
click at [407, 159] on td "Contract" at bounding box center [423, 161] width 179 height 23
type input "Contract"
checkbox input "true"
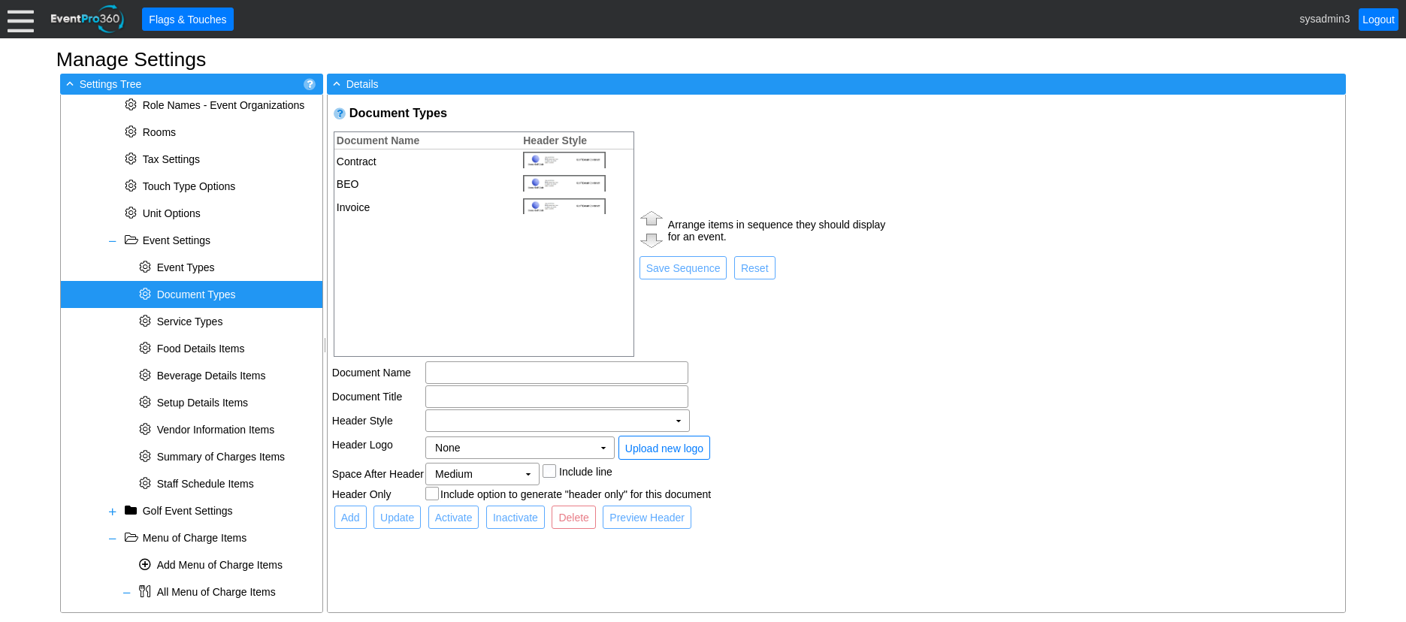
checkbox input "true"
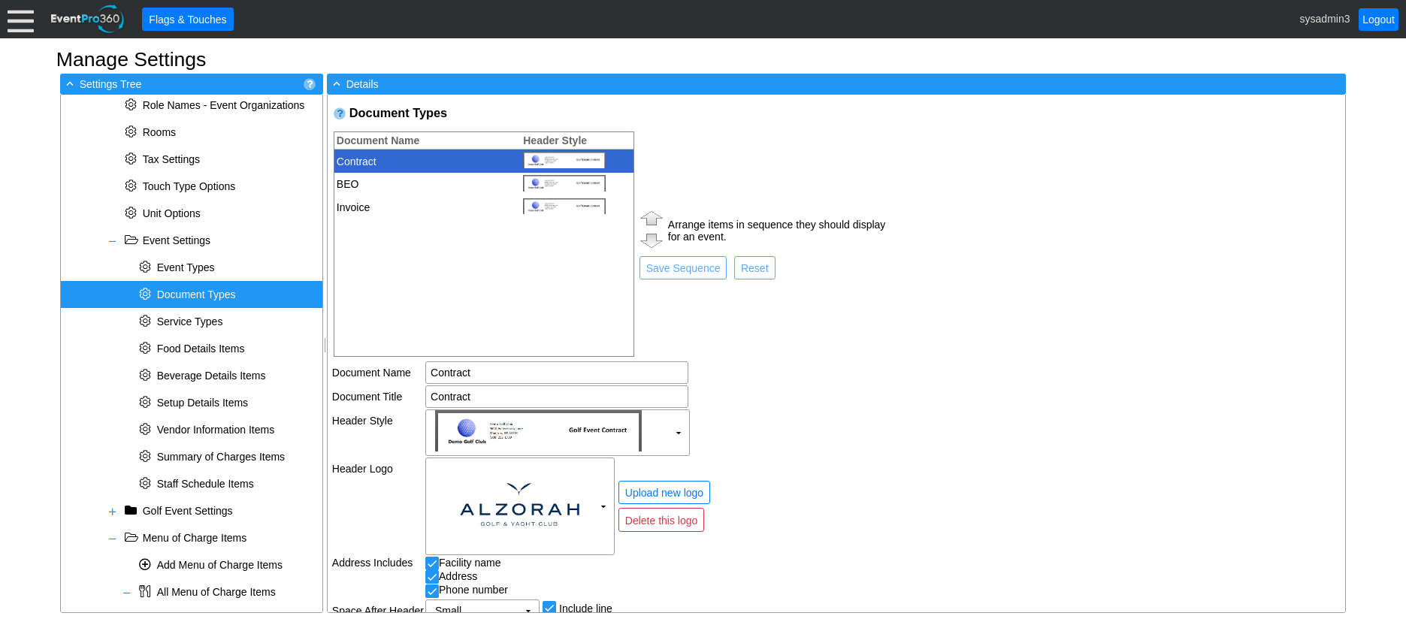
click at [402, 177] on td "BEO" at bounding box center [423, 184] width 179 height 23
type input "BEO"
type input "Banquet Event Order"
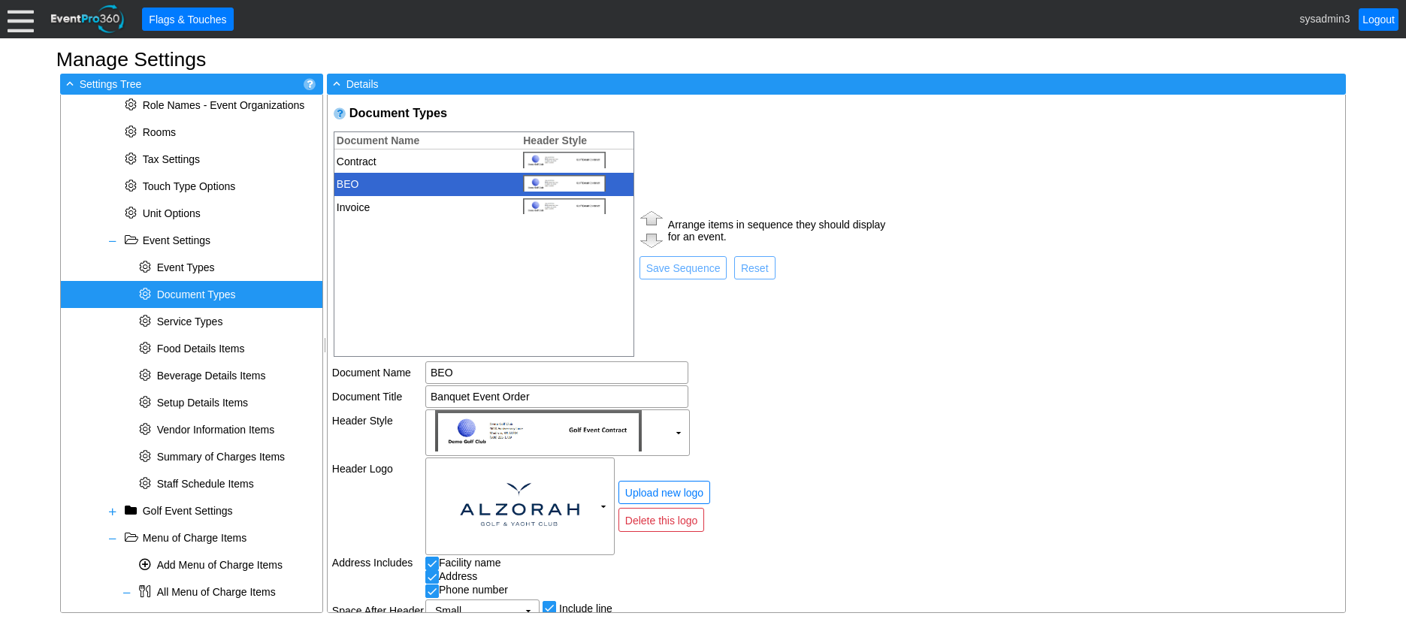
click at [401, 209] on td "Invoice" at bounding box center [423, 207] width 179 height 23
type input "Invoice"
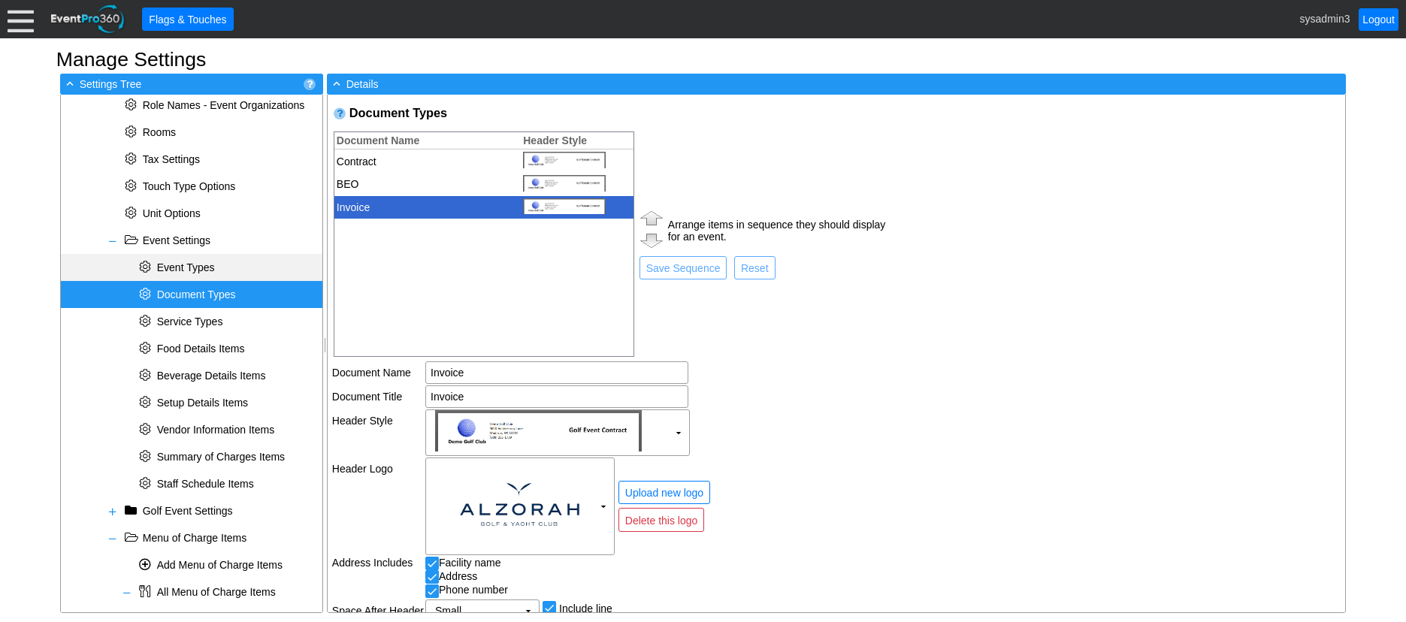
click at [178, 262] on span "Event Types" at bounding box center [186, 267] width 58 height 12
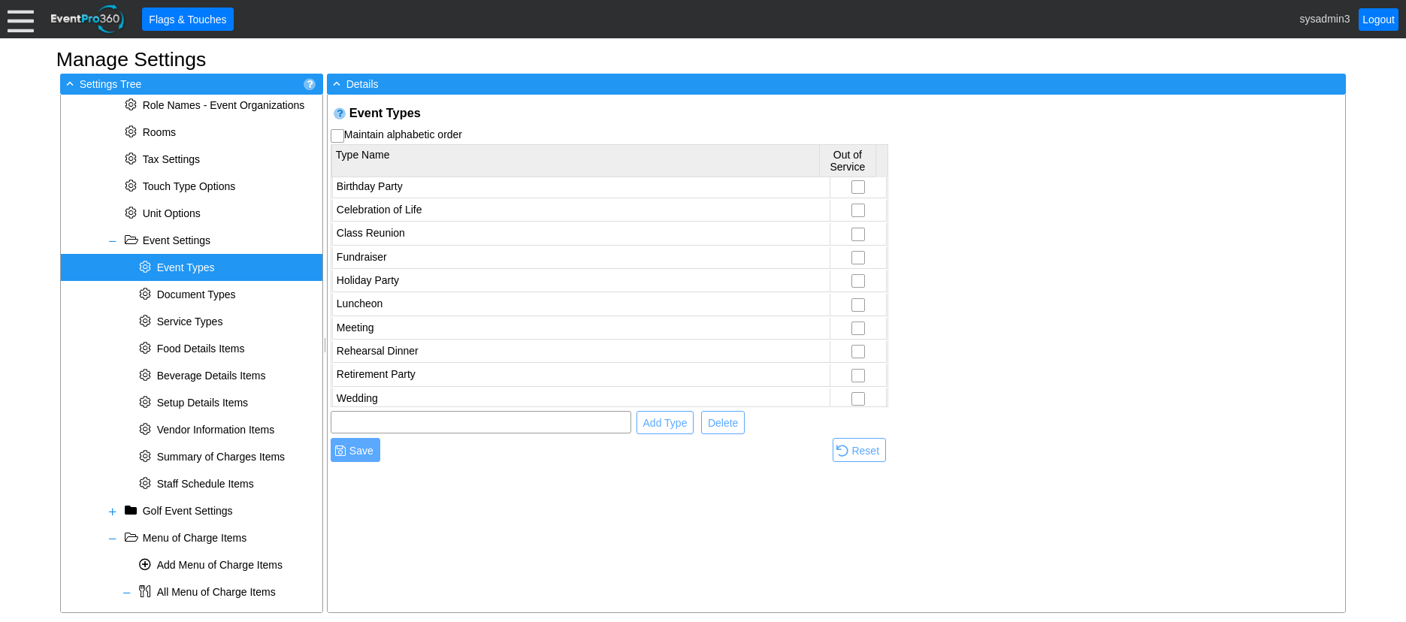
scroll to position [101, 0]
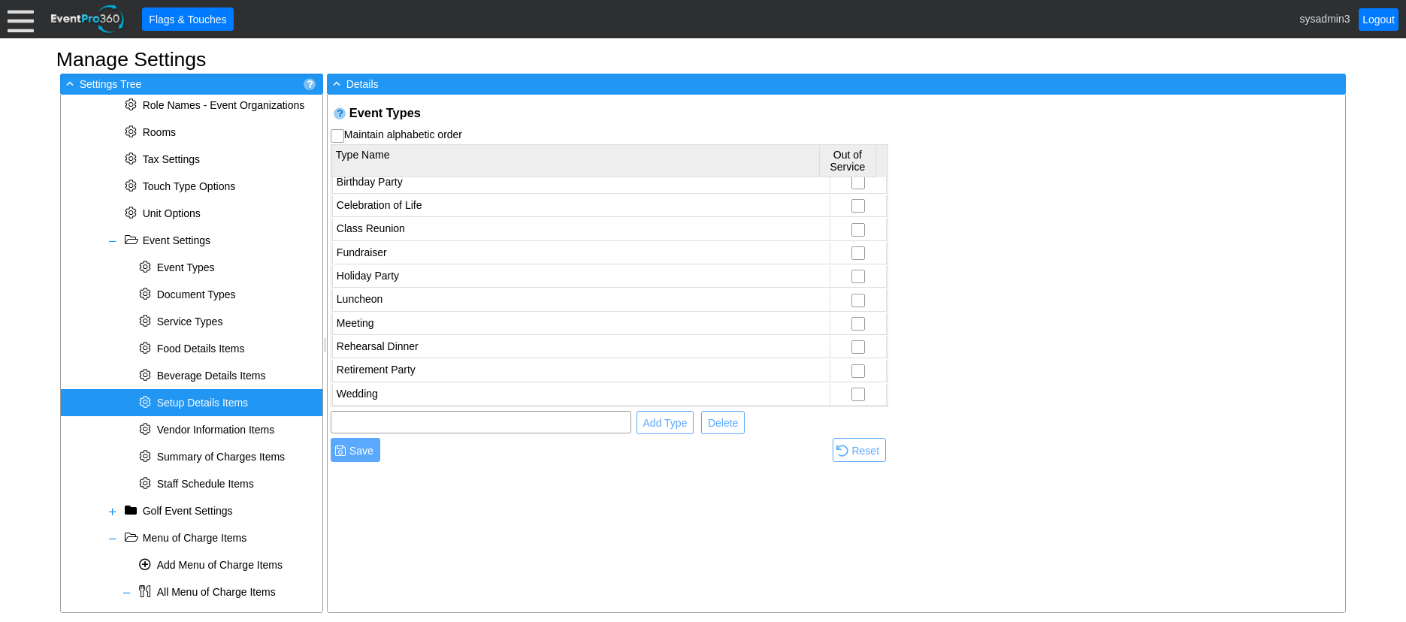
click at [210, 402] on span "Setup Details Items" at bounding box center [202, 403] width 91 height 12
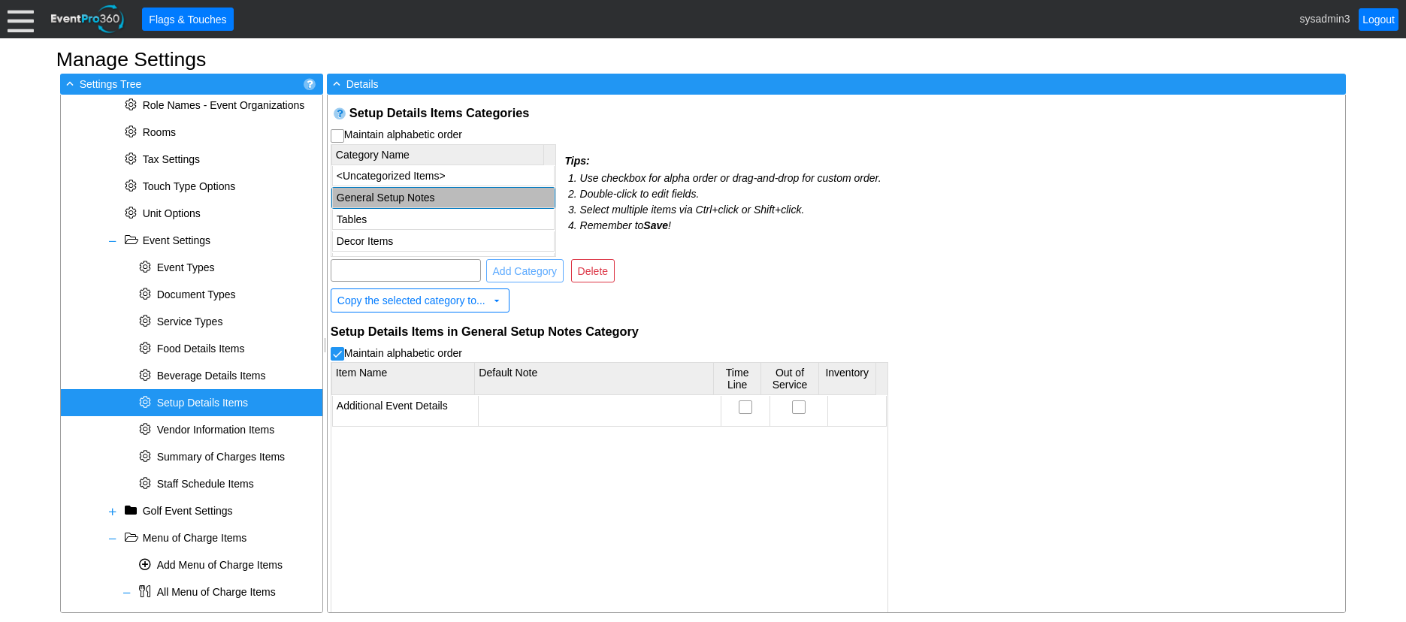
click at [431, 199] on td "General Setup Notes" at bounding box center [443, 198] width 222 height 20
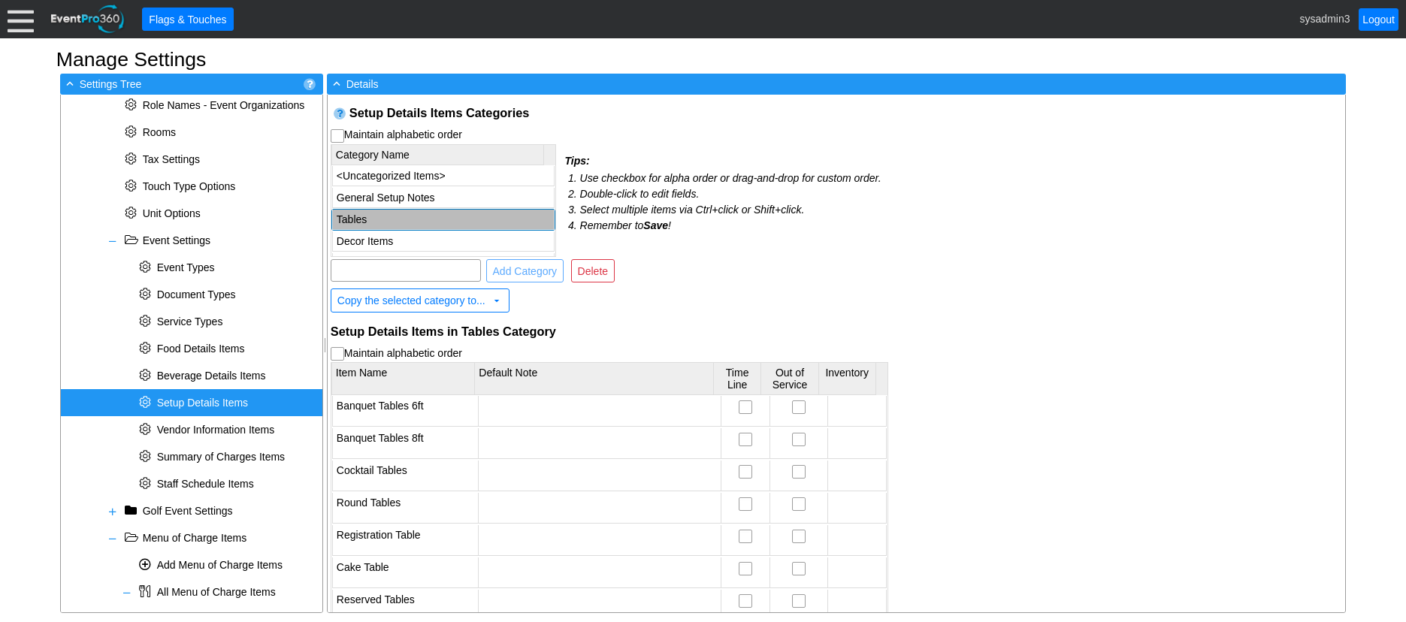
click at [407, 217] on td "Tables" at bounding box center [443, 220] width 222 height 20
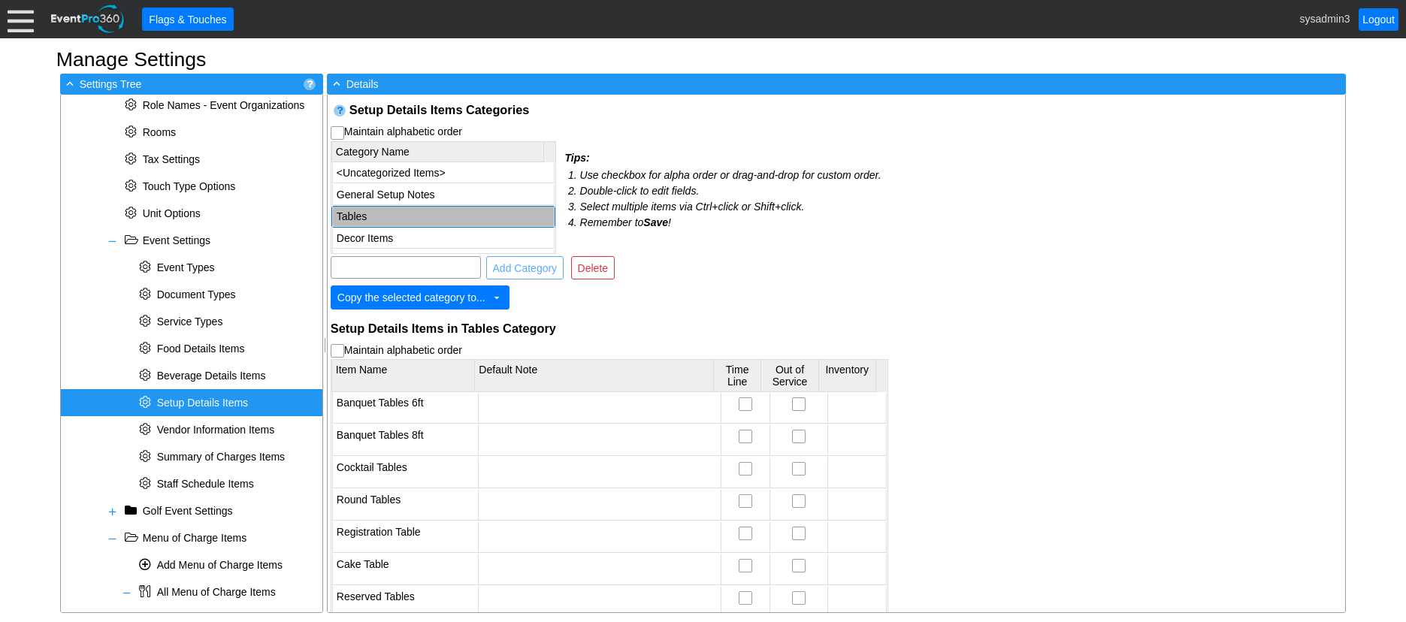
scroll to position [0, 0]
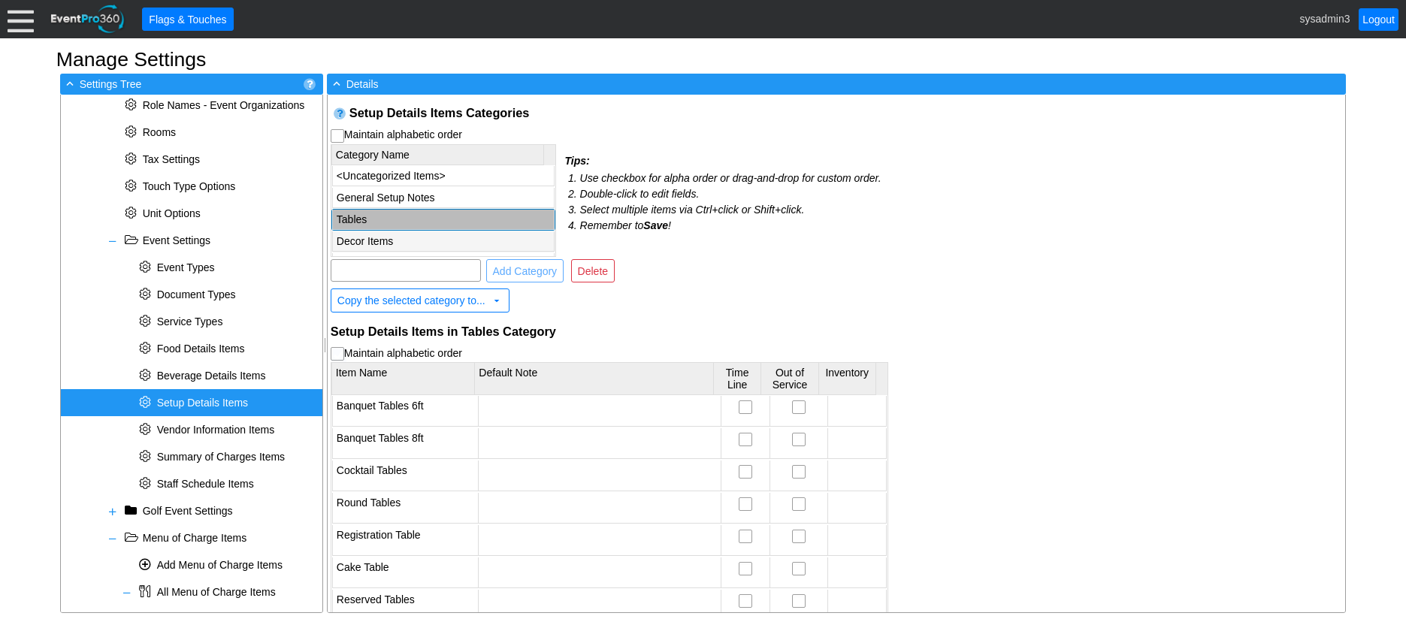
checkbox input "true"
click at [403, 249] on td "Decor Items" at bounding box center [443, 241] width 222 height 20
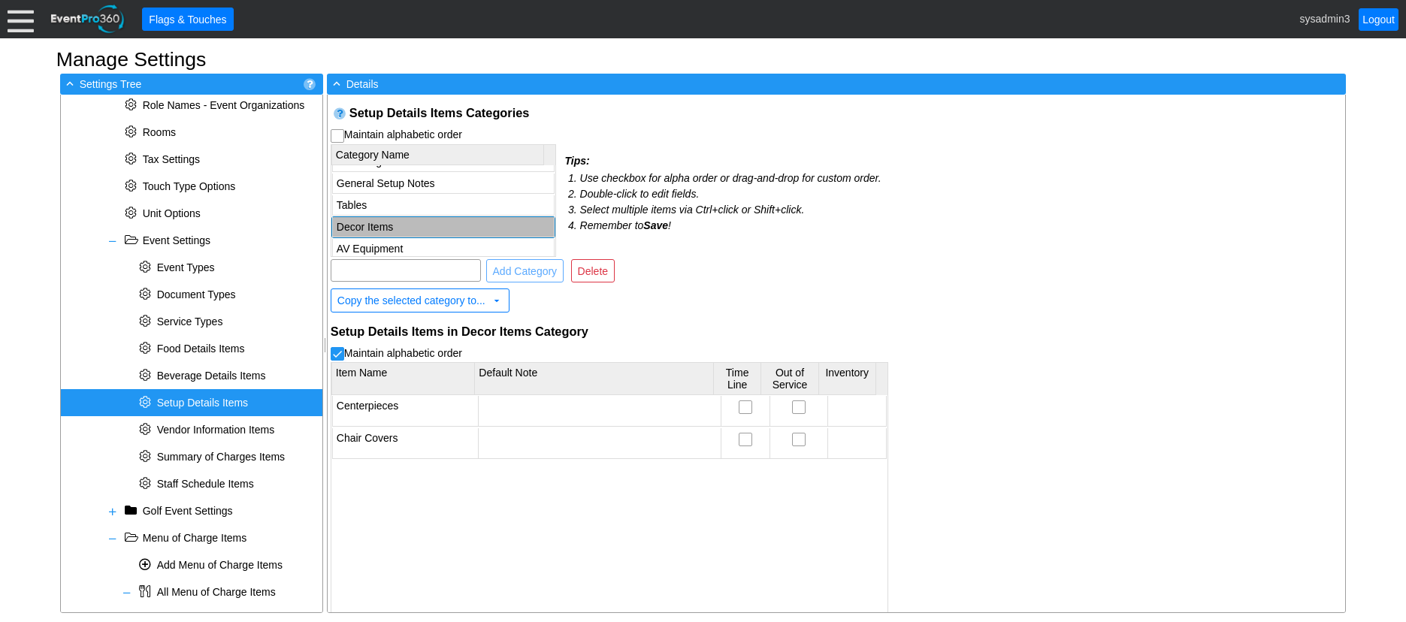
scroll to position [18, 0]
click at [681, 234] on li "Remember to Save !" at bounding box center [734, 226] width 308 height 16
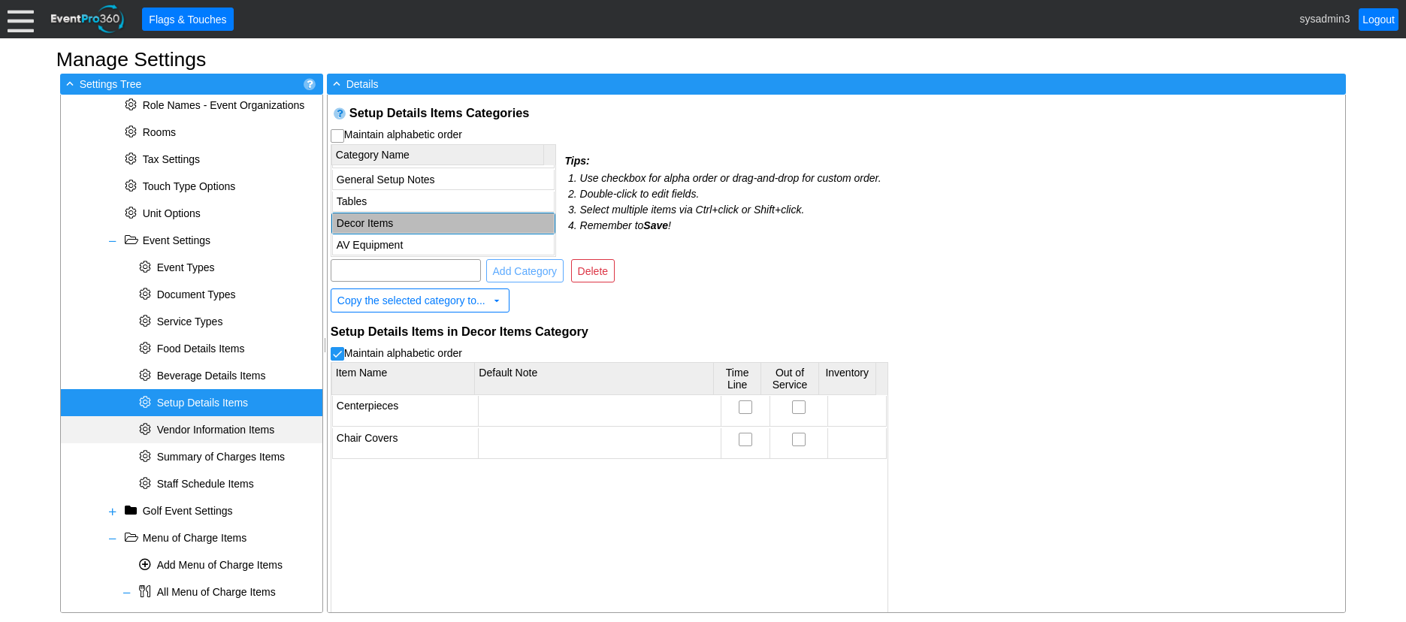
click at [221, 431] on span "Vendor Information Items" at bounding box center [215, 430] width 117 height 12
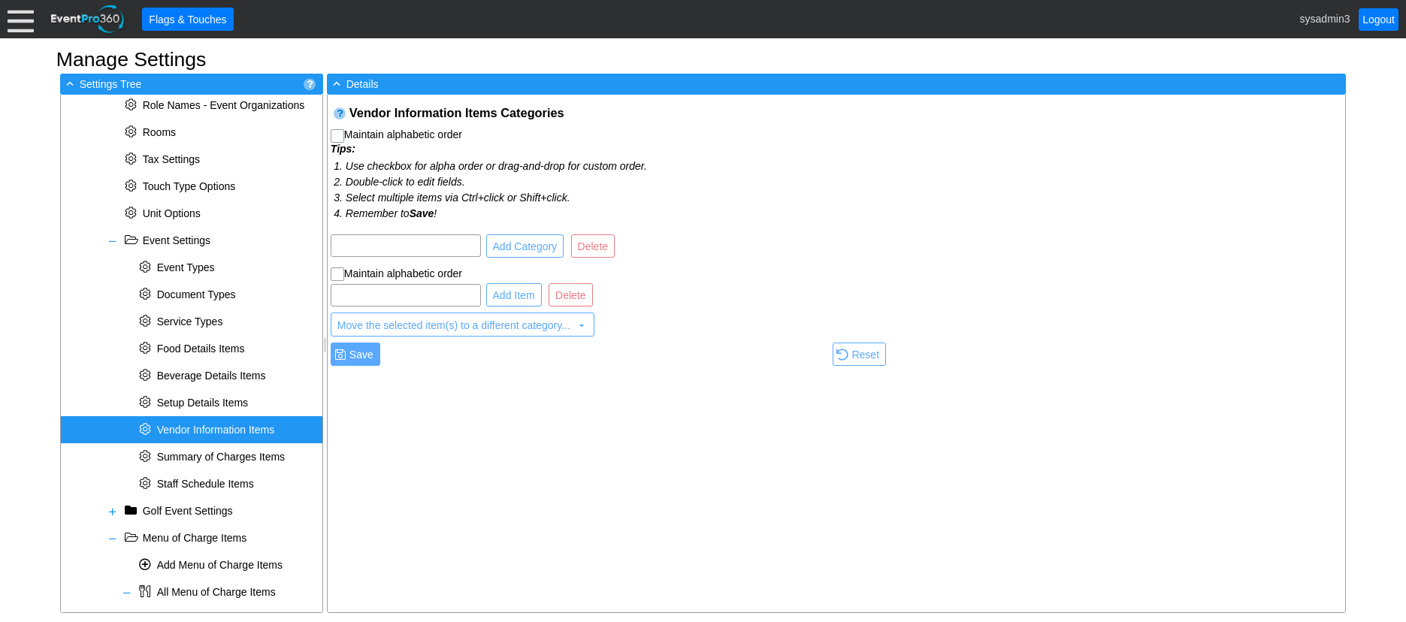
checkbox input "true"
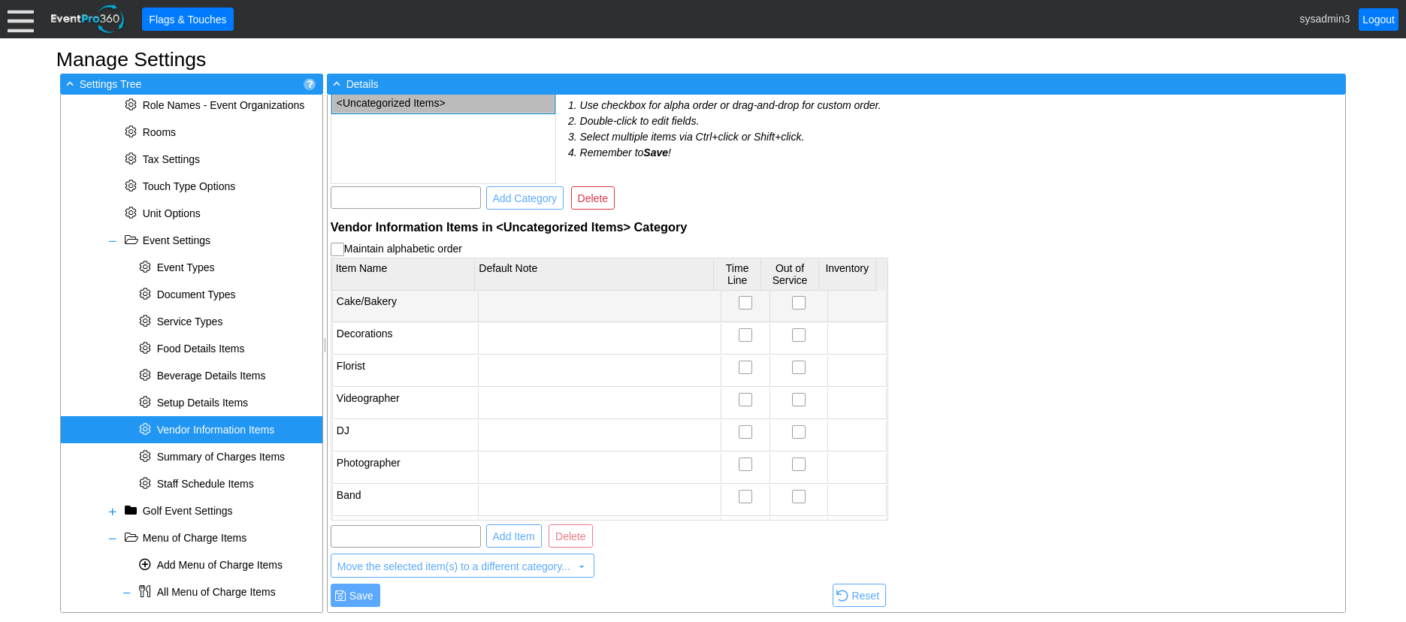
scroll to position [0, 0]
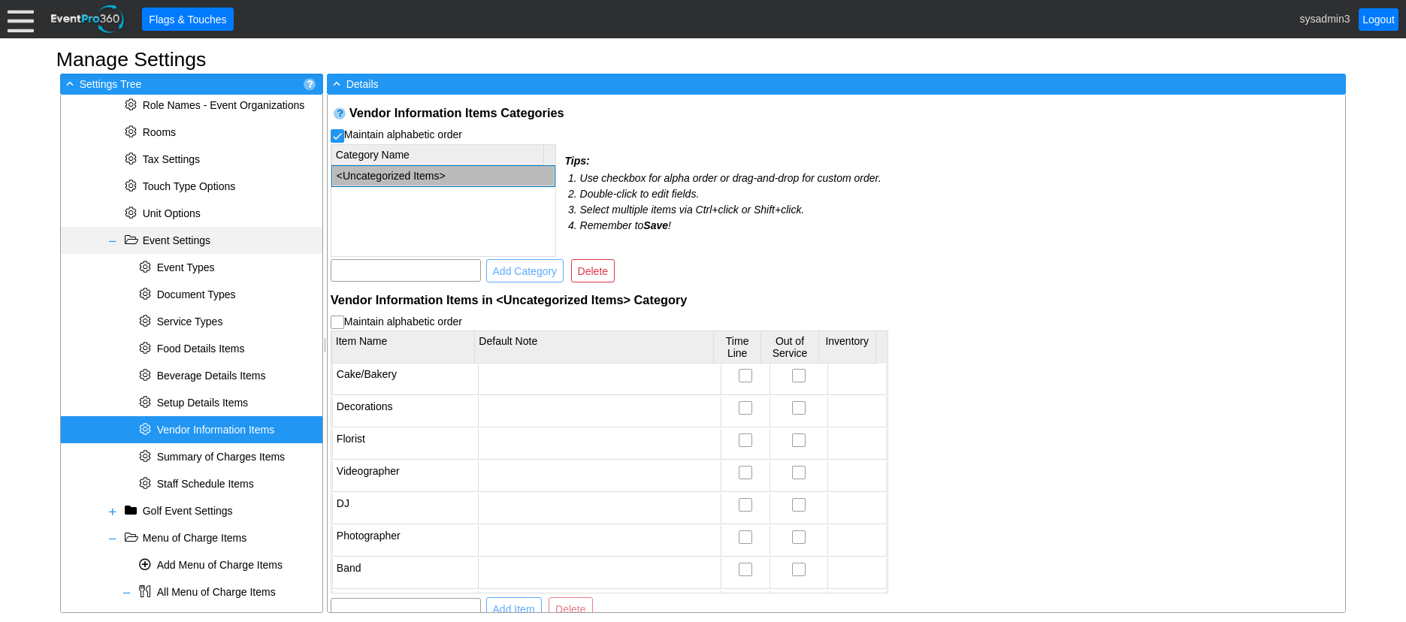
click at [111, 242] on span at bounding box center [113, 241] width 12 height 12
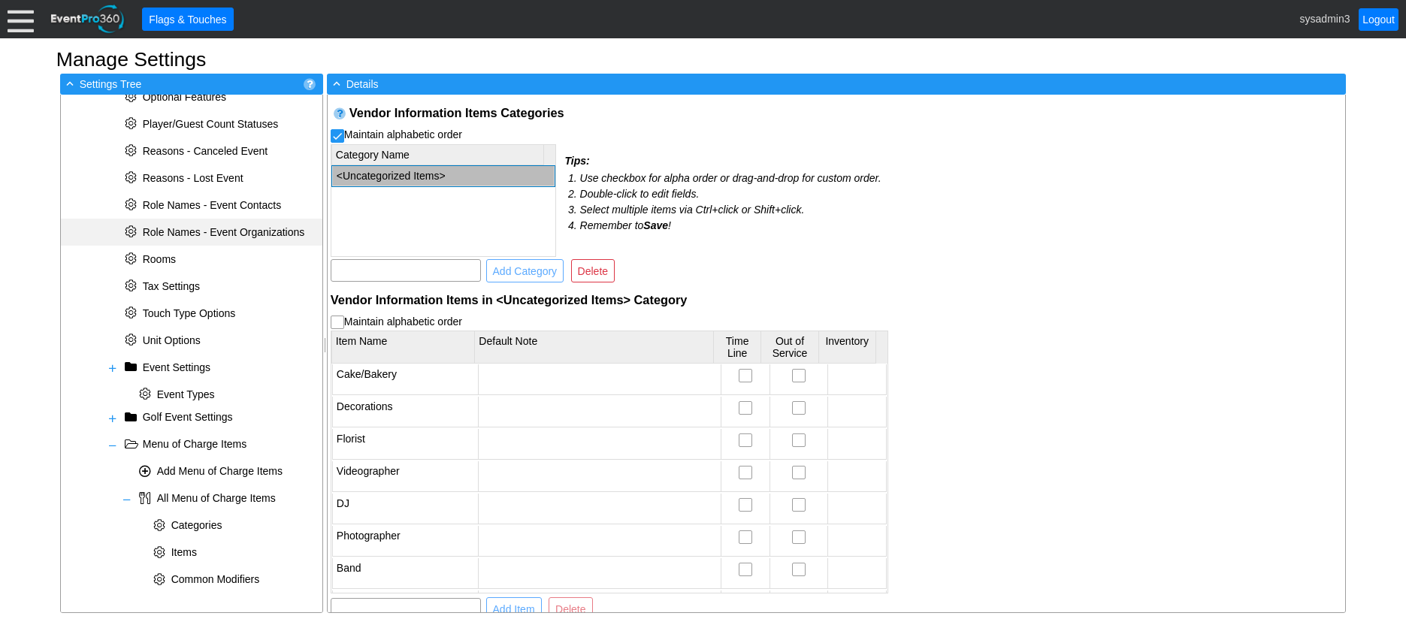
scroll to position [557, 0]
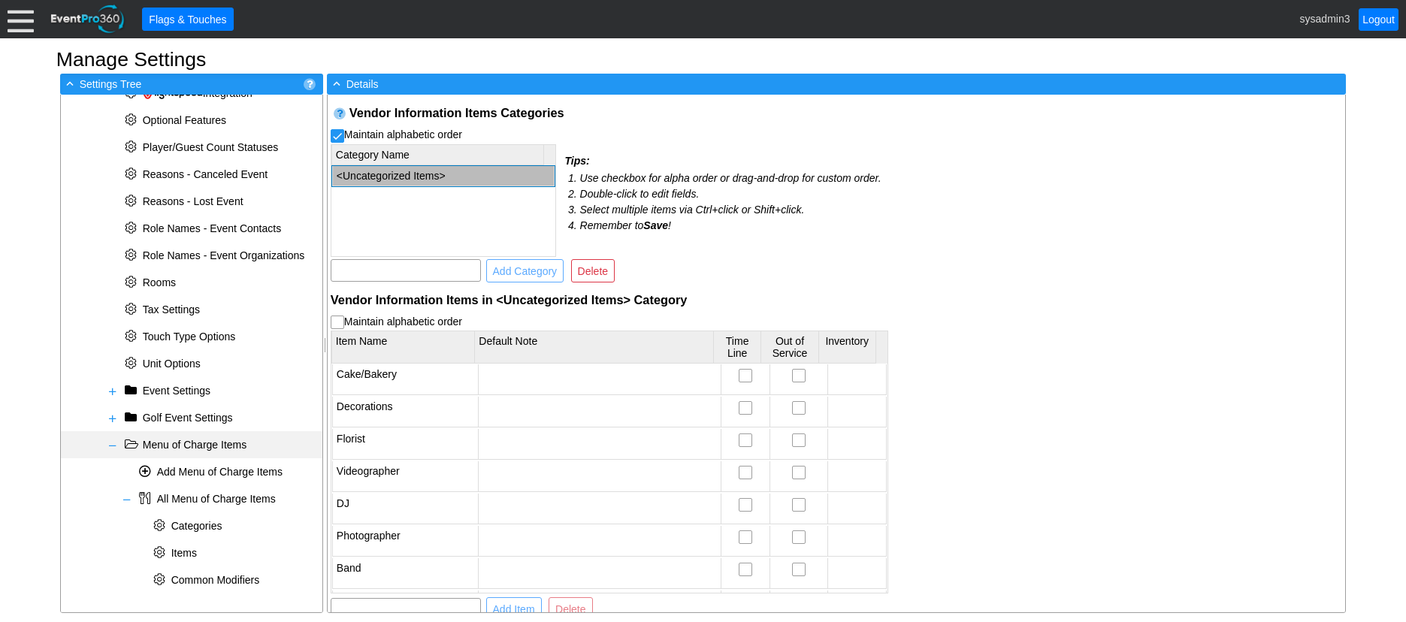
click at [111, 448] on span at bounding box center [113, 446] width 12 height 12
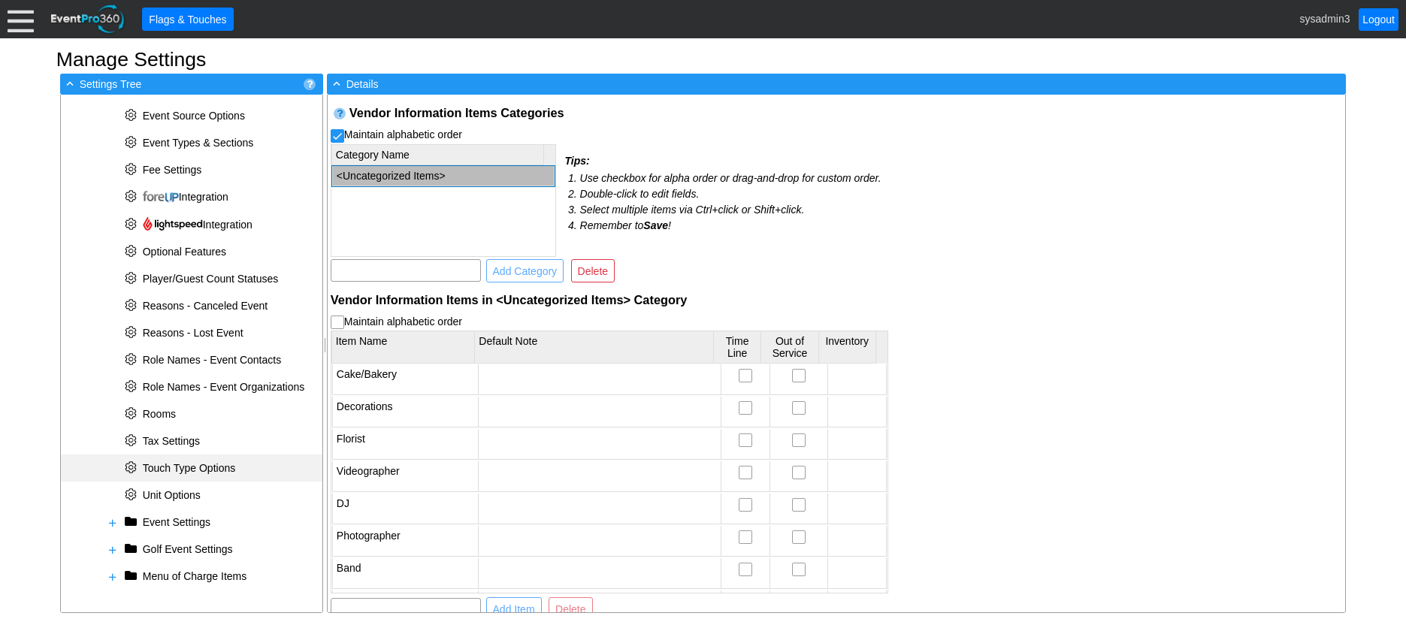
scroll to position [422, 0]
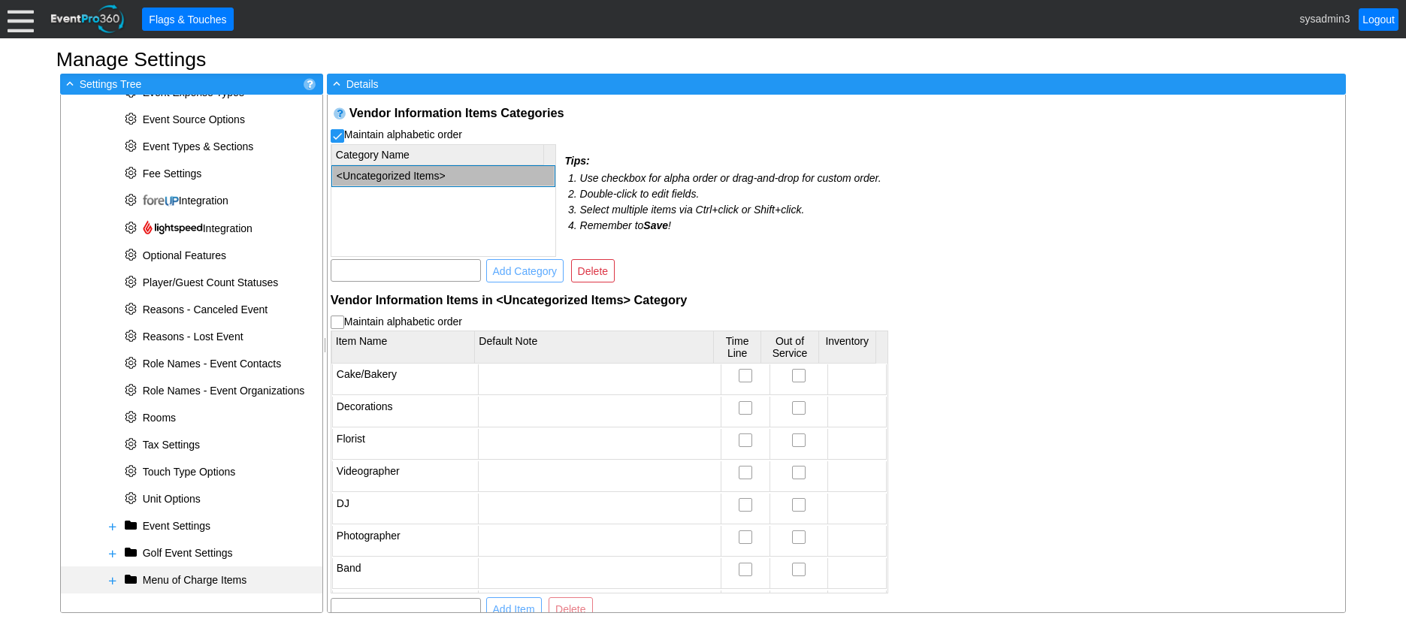
click at [112, 580] on span at bounding box center [113, 581] width 12 height 12
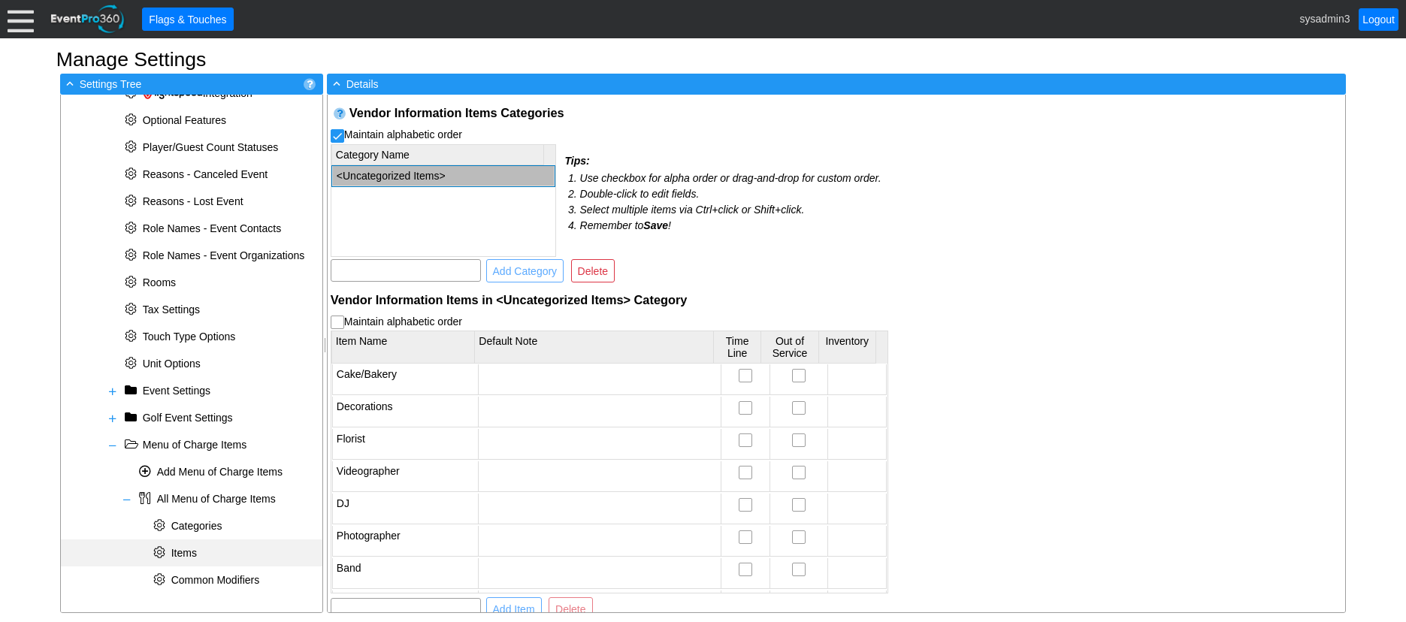
click at [191, 555] on span "Items" at bounding box center [184, 553] width 26 height 12
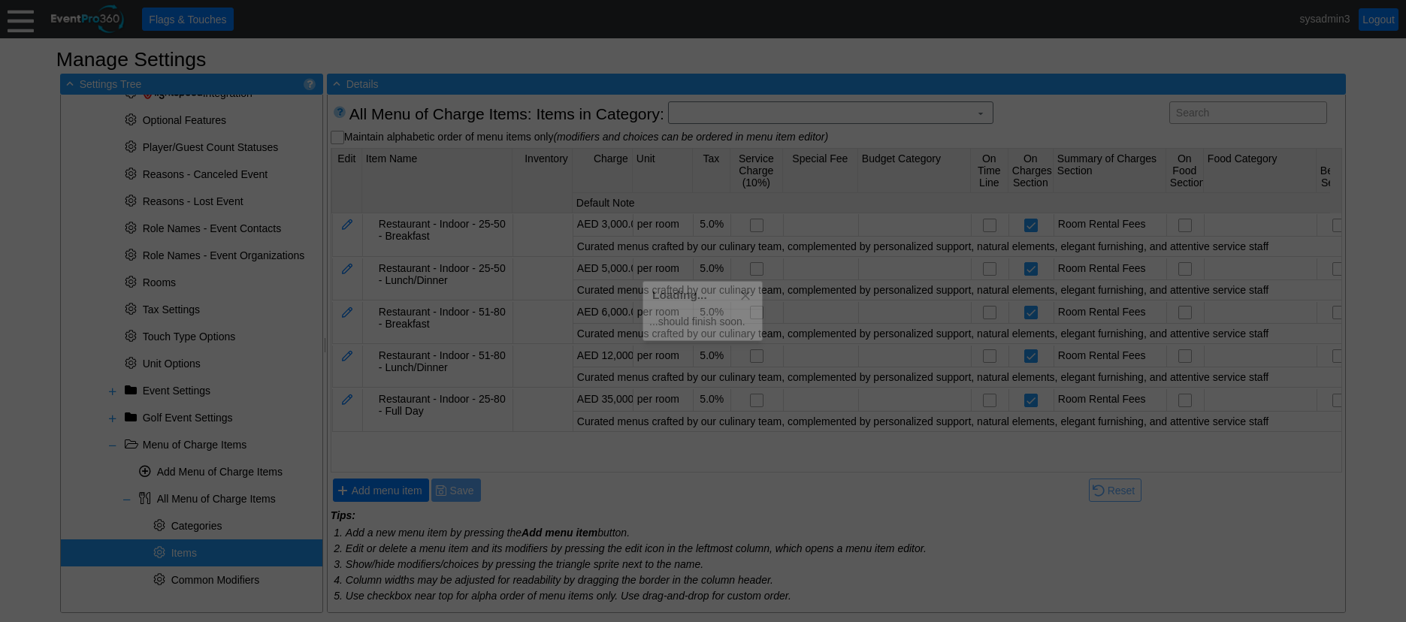
scroll to position [0, 0]
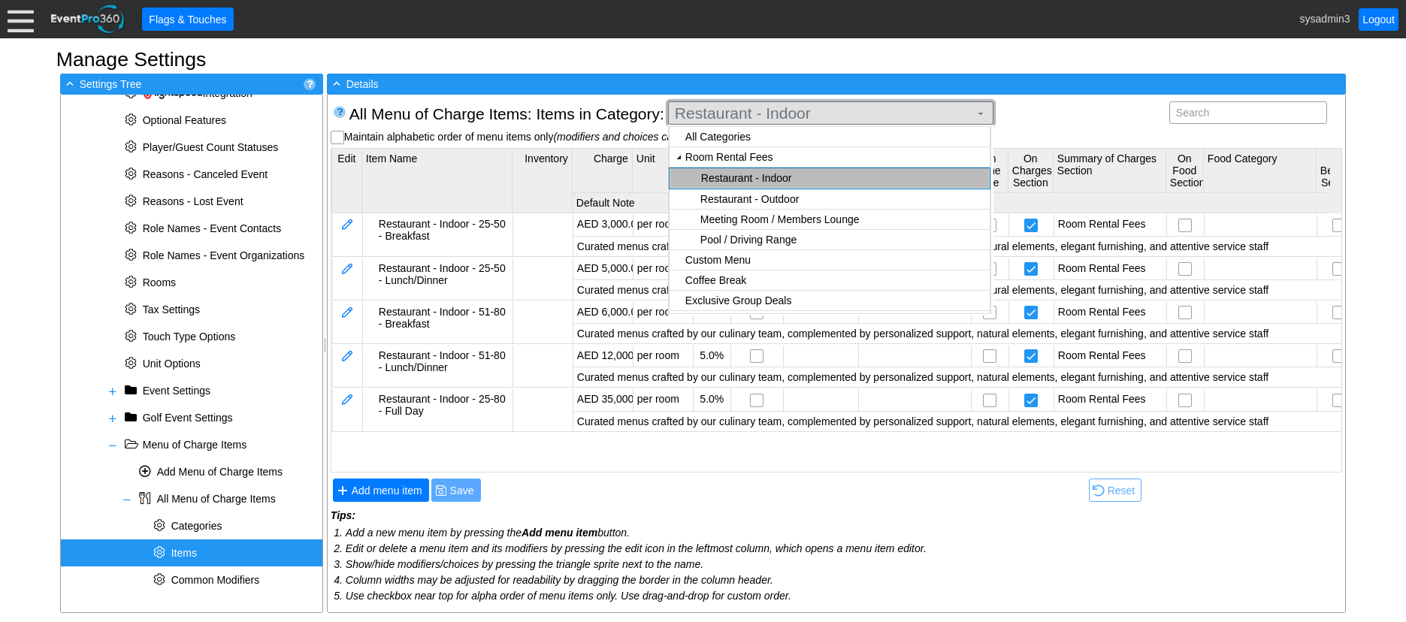
click at [823, 114] on span "Restaurant - Indoor" at bounding box center [822, 113] width 301 height 15
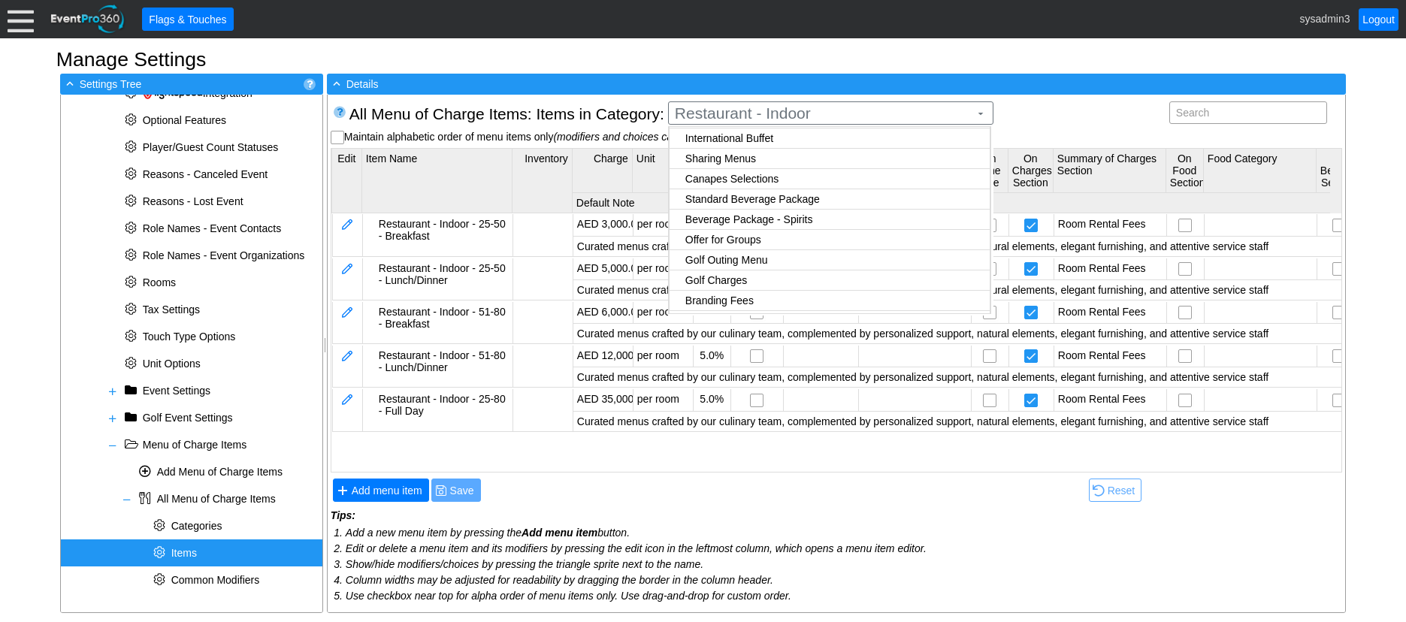
scroll to position [191, 0]
checkbox input "true"
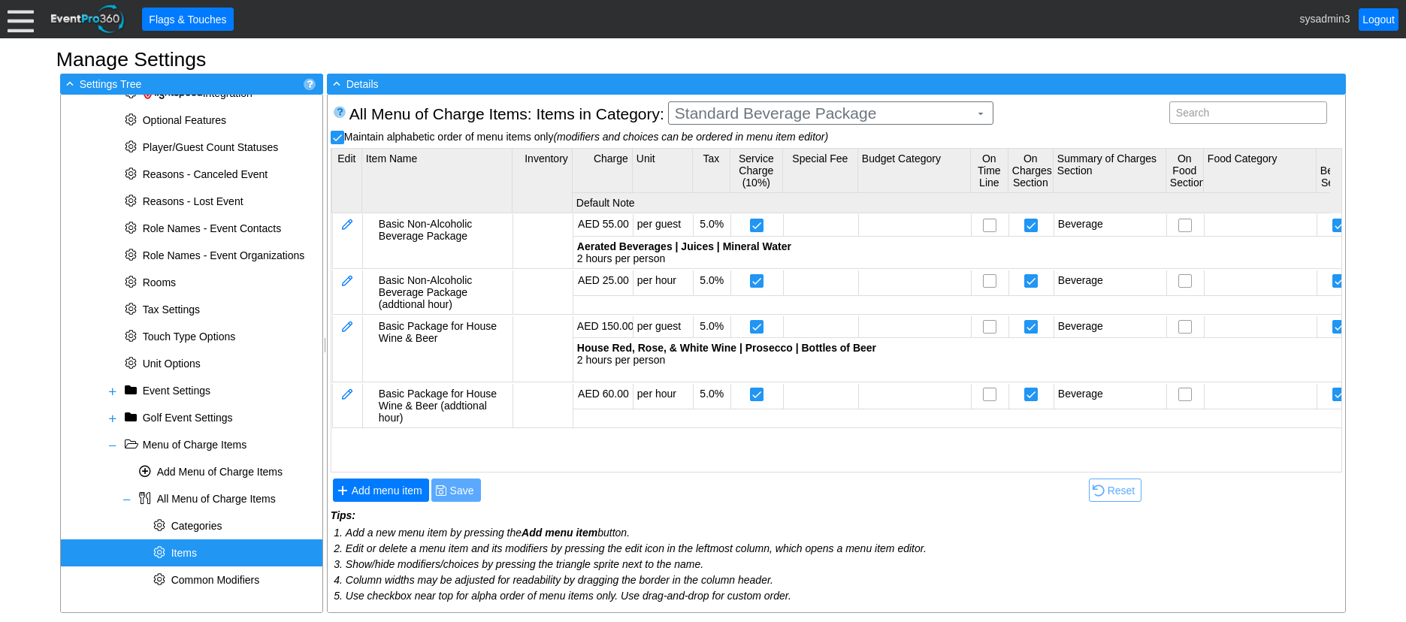
click at [751, 189] on body "Calendar of Events + New Event + Reports + Manage Contacts + Manage Organizatio…" at bounding box center [703, 311] width 1406 height 622
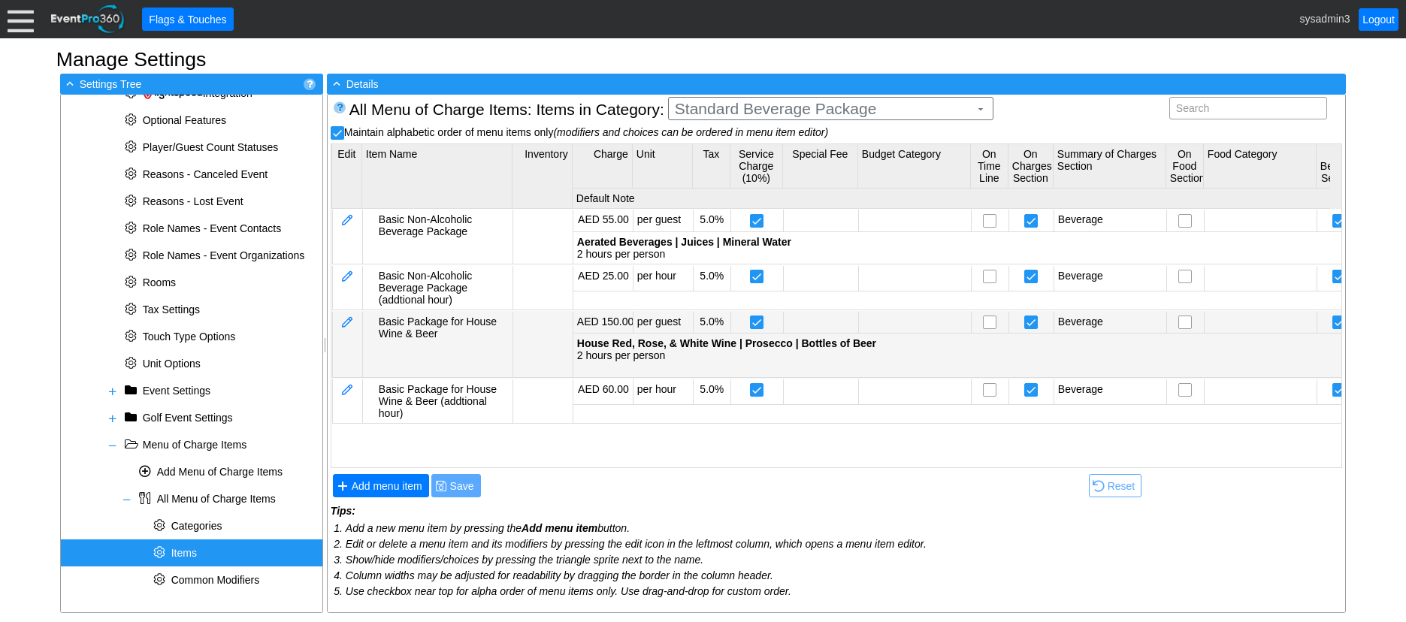
scroll to position [5, 0]
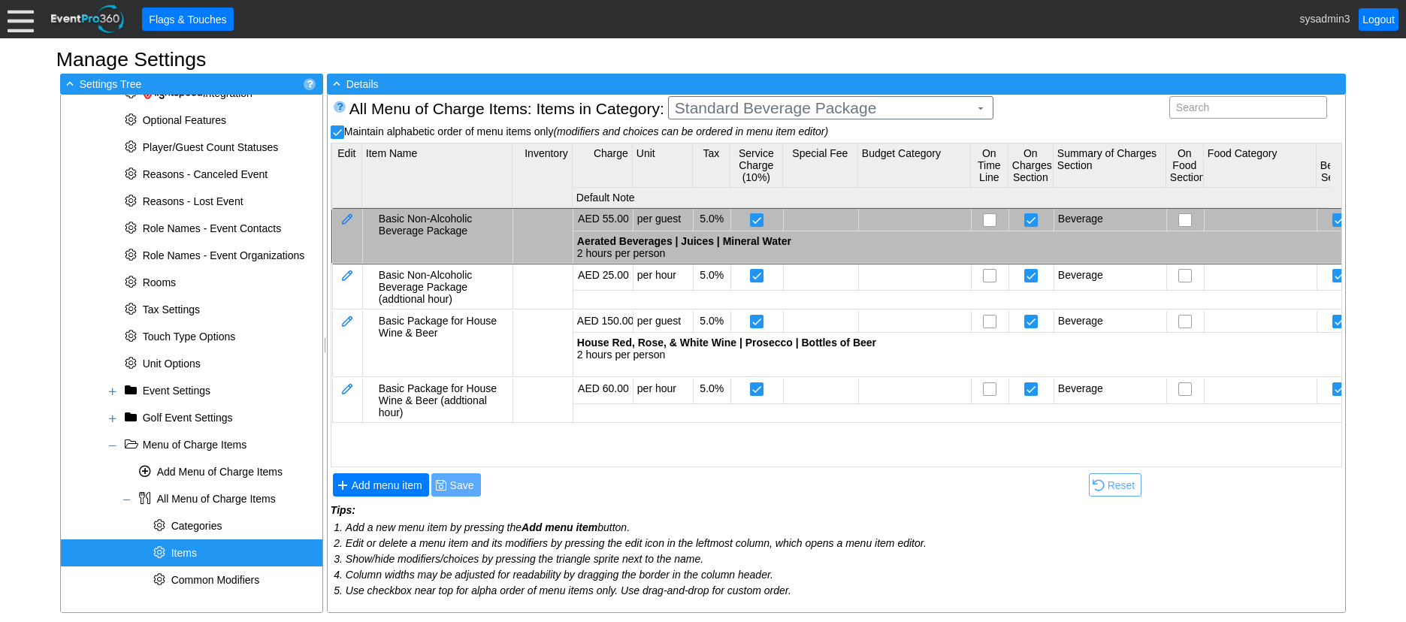
click at [656, 242] on strong "Aerated Beverages | Juices | Mineral Water" at bounding box center [684, 241] width 214 height 12
click at [345, 210] on td at bounding box center [347, 236] width 30 height 54
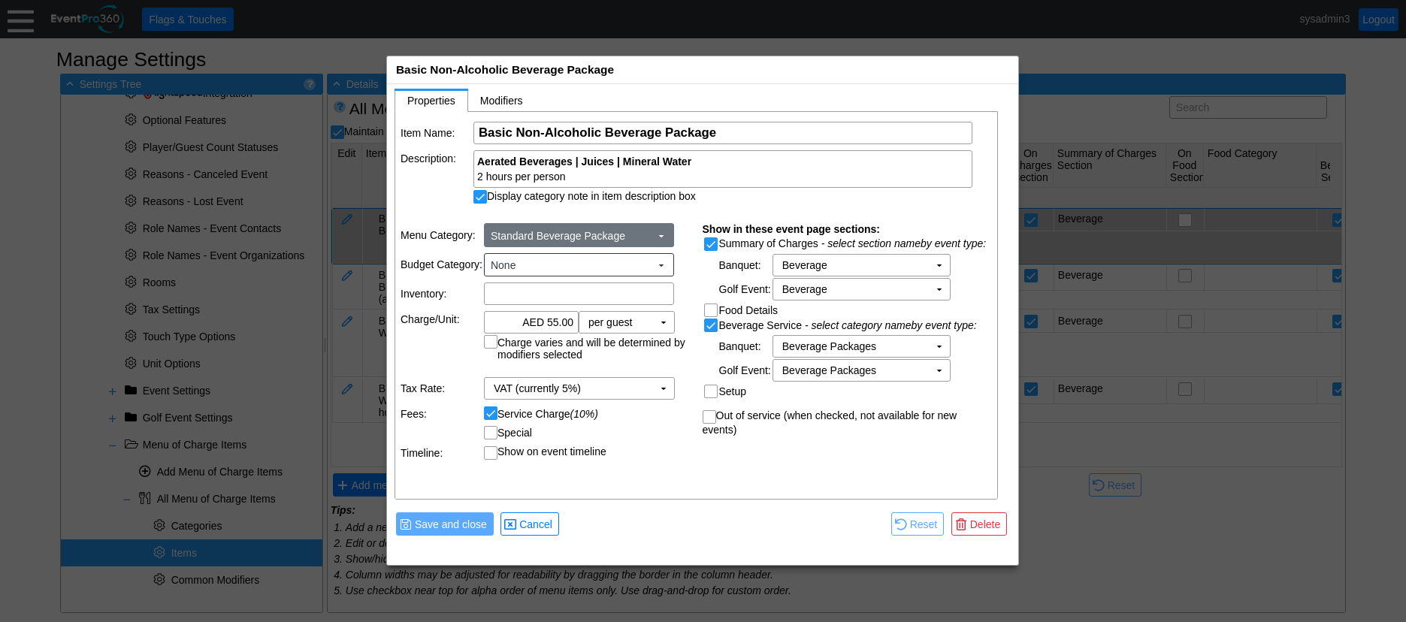
scroll to position [0, 0]
click at [479, 162] on strong "Aerated Beverages | Juices | Mineral Water" at bounding box center [584, 162] width 214 height 12
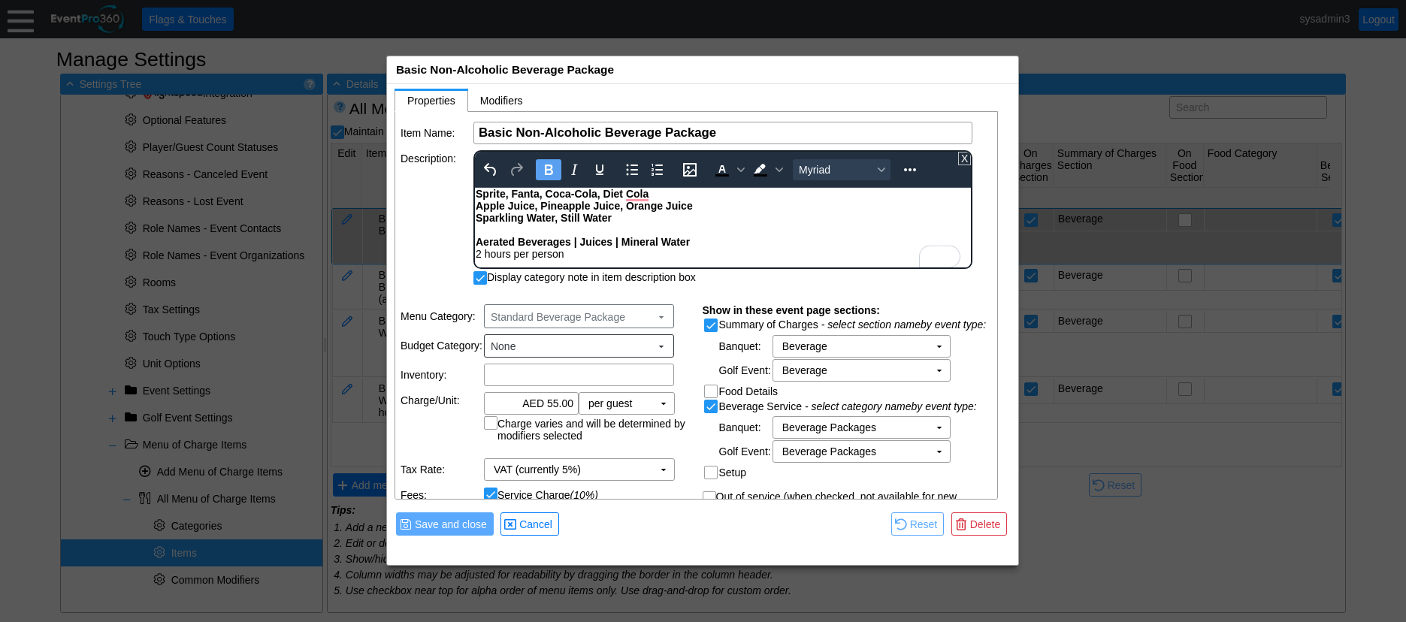
click at [476, 204] on strong "Sprite, Fanta, Coca-Cola, Diet Cola Apple Juice, Pineapple Juice, Orange Juice …" at bounding box center [584, 206] width 217 height 36
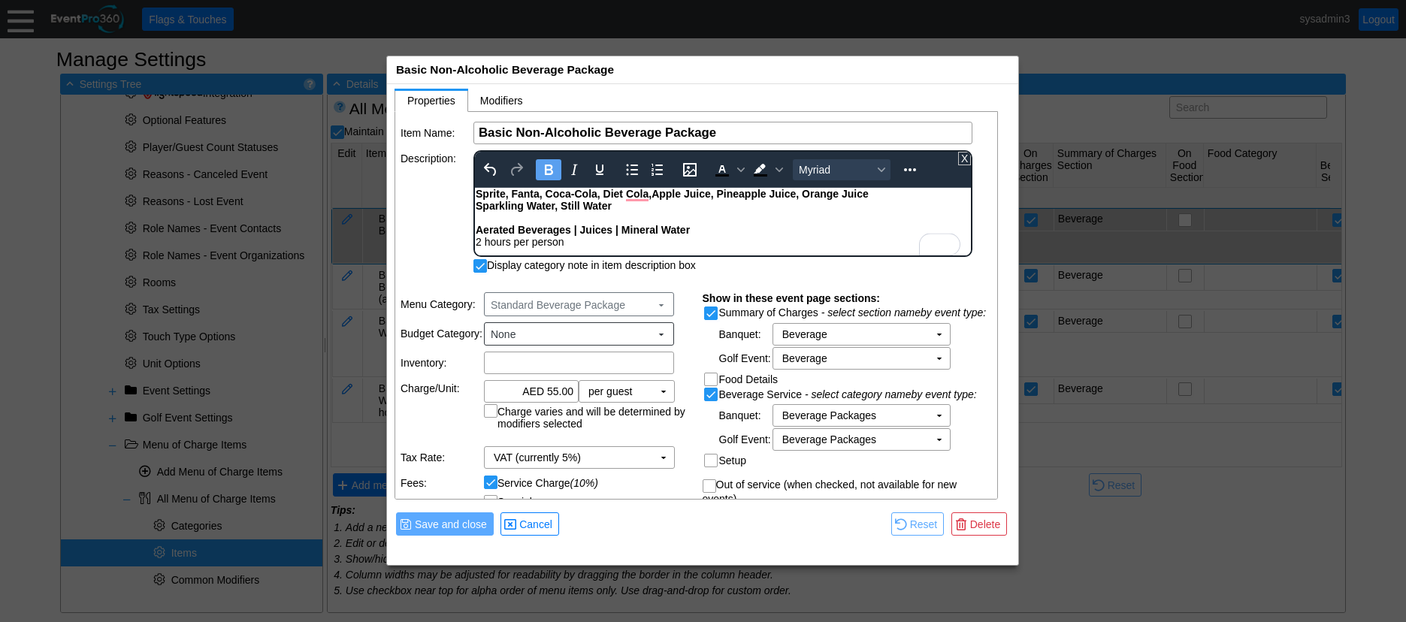
click at [477, 210] on strong "Sprite, Fanta, Coca-Cola, Diet Cola, Apple Juice, Pineapple Juice, Orange Juice…" at bounding box center [672, 200] width 393 height 24
click at [644, 516] on td at bounding box center [725, 524] width 325 height 28
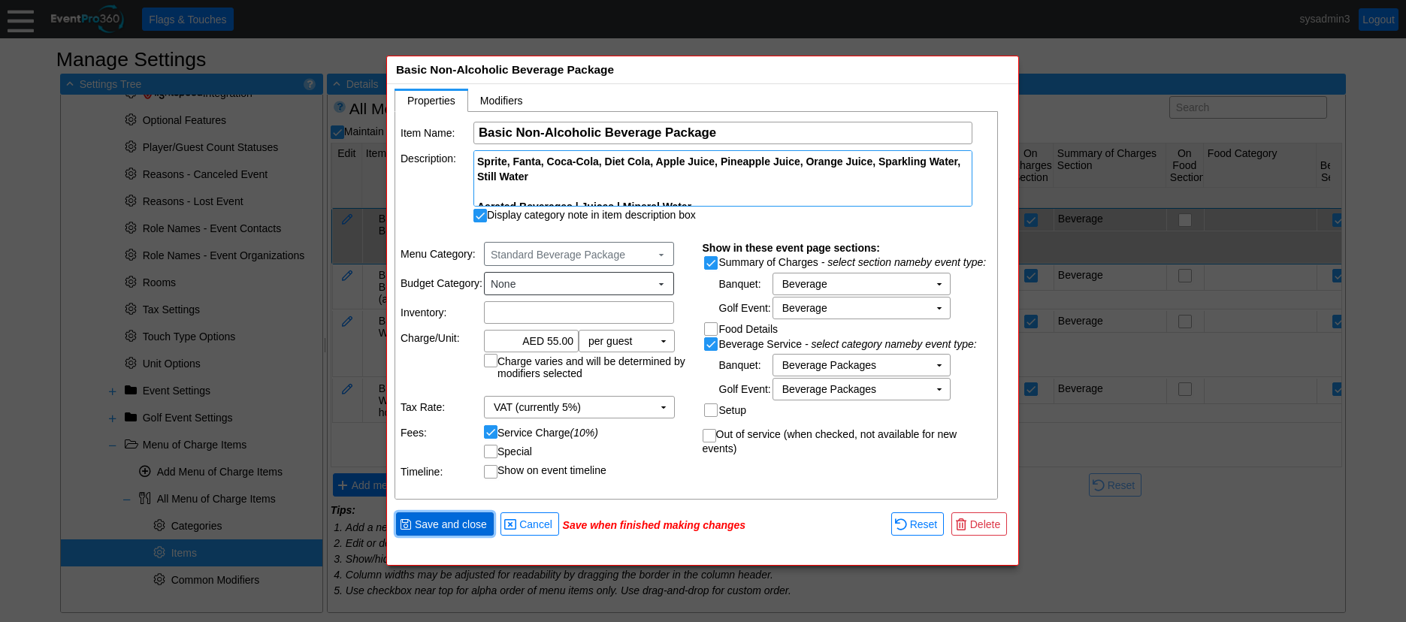
click at [452, 512] on span "● Save and close" at bounding box center [445, 523] width 98 height 23
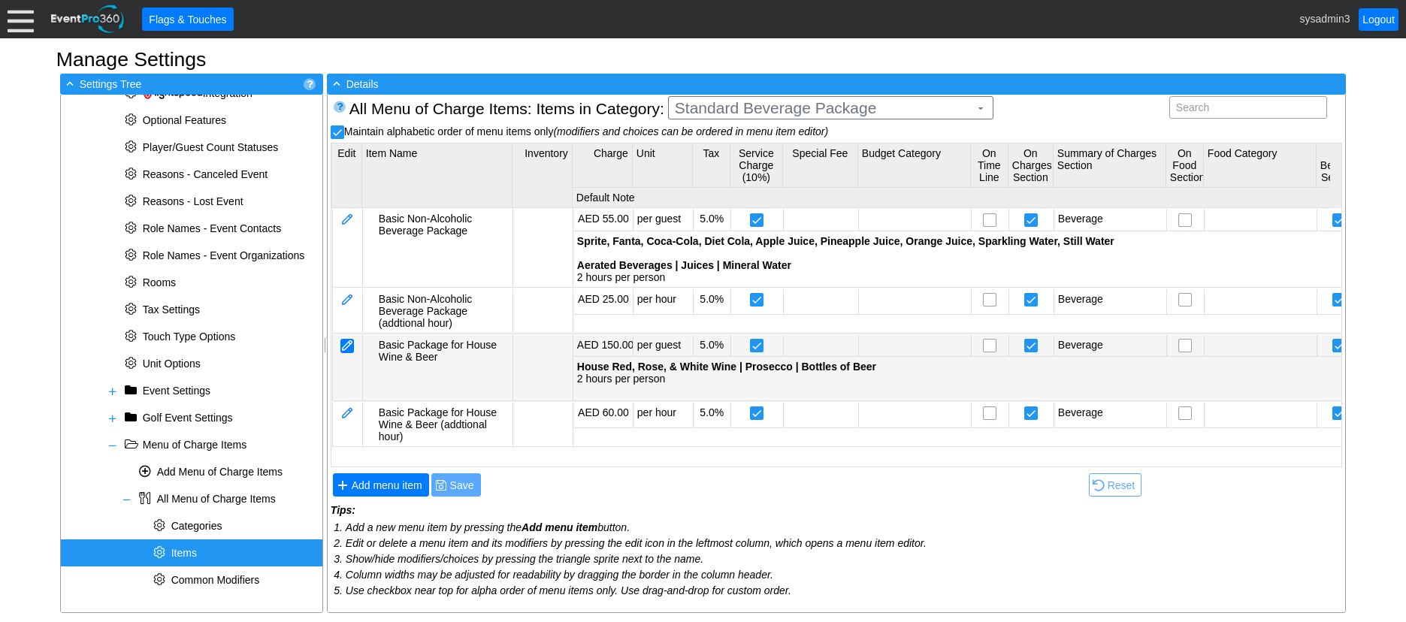
click at [351, 345] on div at bounding box center [347, 346] width 14 height 14
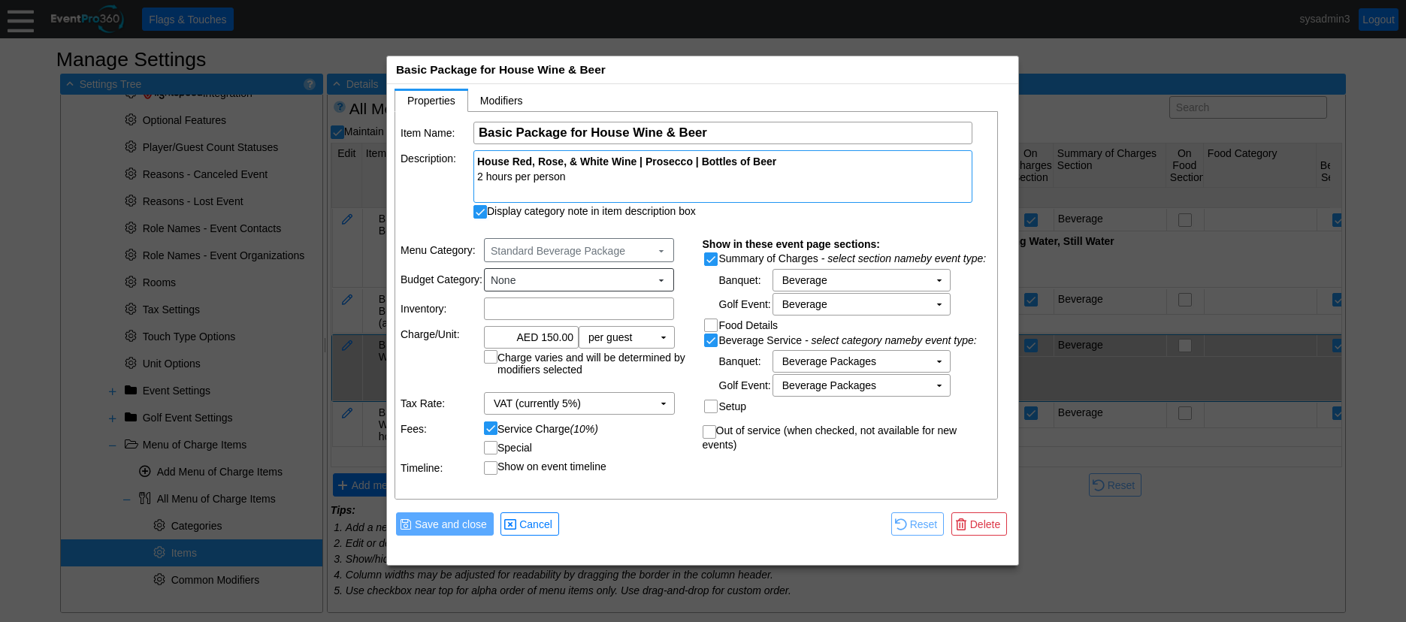
click at [479, 165] on strong "House Red, Rose, & White Wine | Prosecco | Bottles of Beer" at bounding box center [626, 162] width 299 height 12
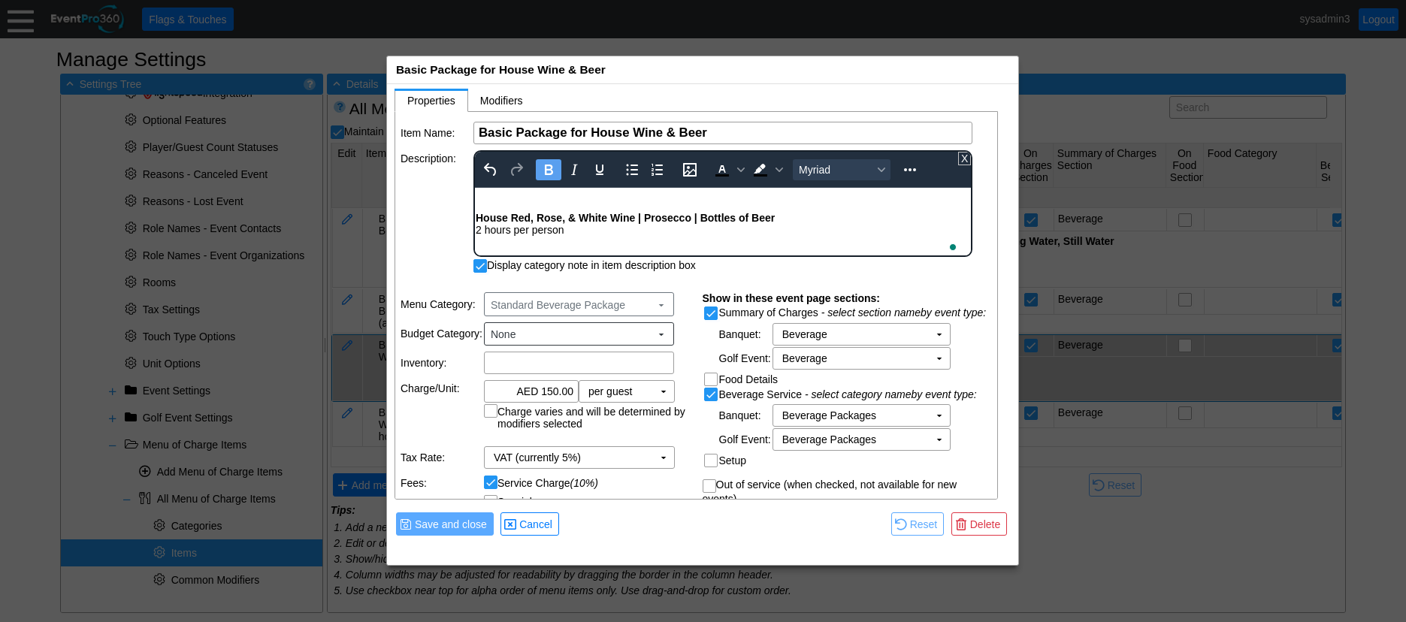
click at [505, 200] on div "To enrich screen reader interactions, please activate Accessibility in Grammarl…" at bounding box center [723, 206] width 494 height 12
click at [504, 195] on div "To enrich screen reader interactions, please activate Accessibility in Grammarl…" at bounding box center [723, 194] width 494 height 12
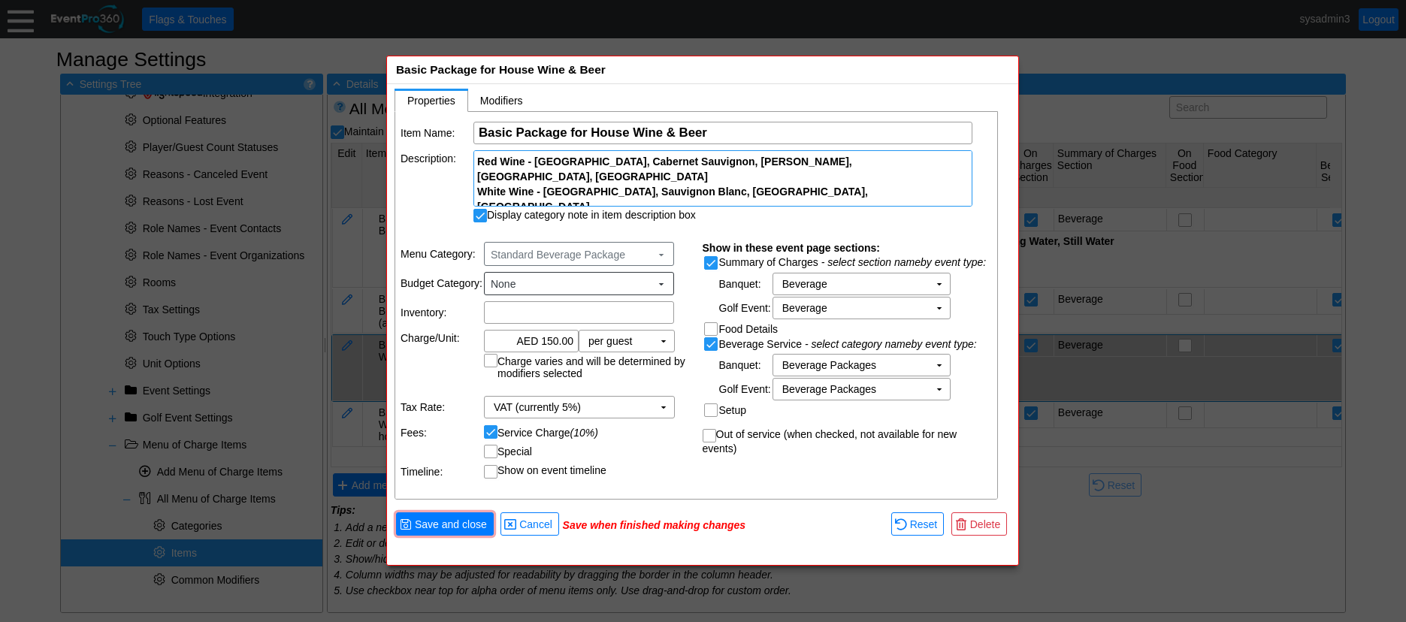
click at [421, 258] on div "Item Name: Χ Basic Package for House Wine & Beer Name of the menu item Descript…" at bounding box center [696, 306] width 603 height 388
click at [454, 523] on span "Save and close" at bounding box center [451, 524] width 78 height 15
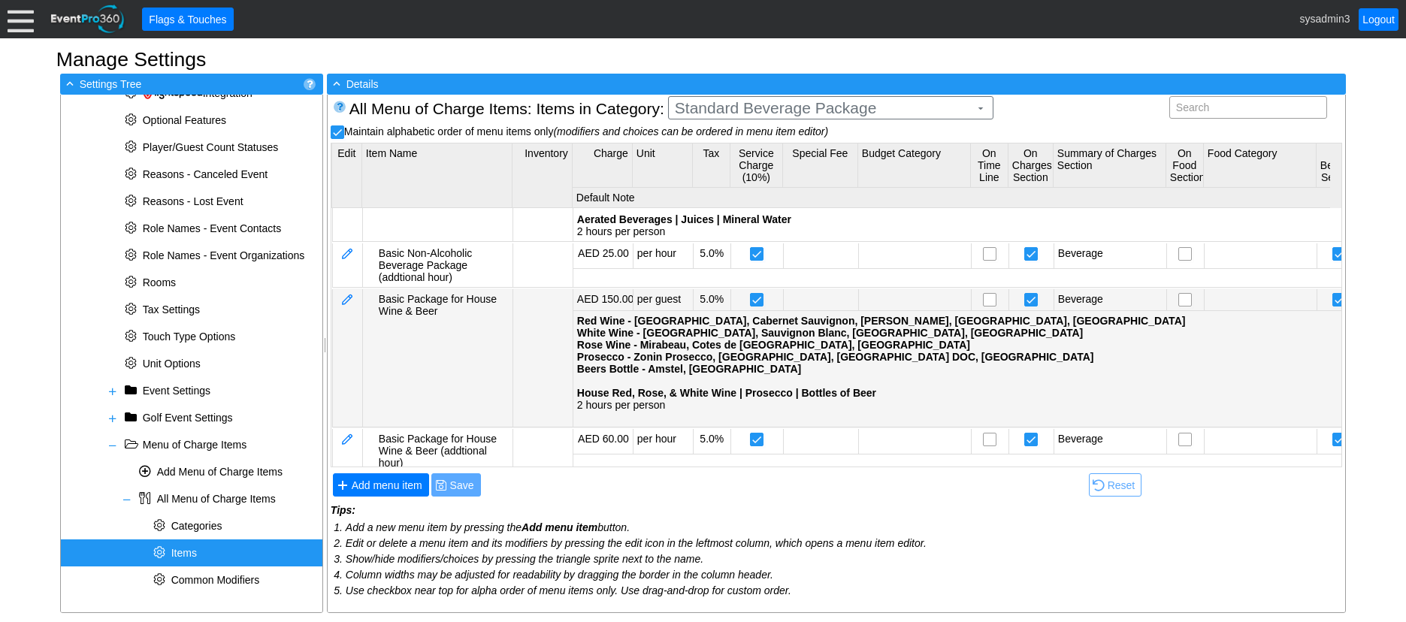
scroll to position [65, 0]
